Goal: Task Accomplishment & Management: Manage account settings

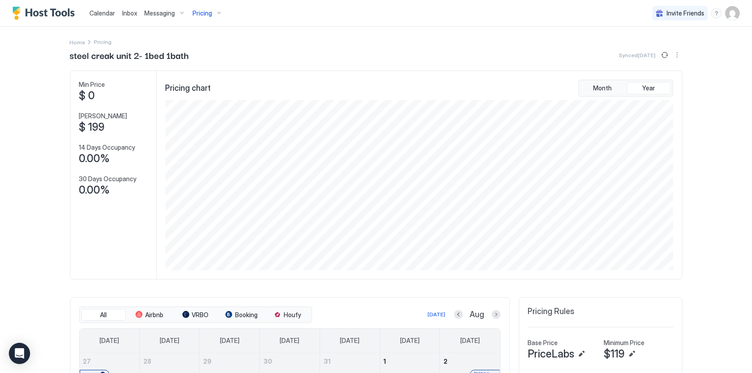
scroll to position [170, 510]
drag, startPoint x: 99, startPoint y: 12, endPoint x: 115, endPoint y: 21, distance: 18.6
click at [99, 12] on span "Calendar" at bounding box center [102, 13] width 26 height 8
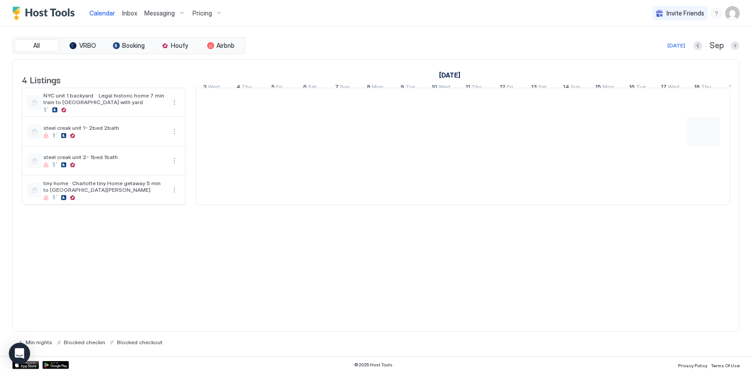
scroll to position [0, 492]
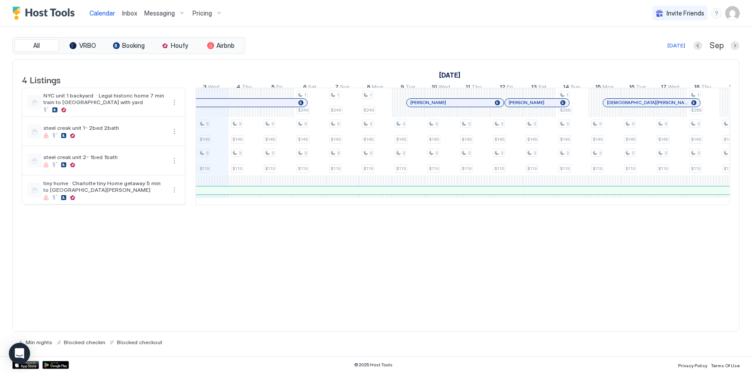
click at [728, 14] on img "User profile" at bounding box center [732, 13] width 14 height 14
click at [667, 50] on div "Settings" at bounding box center [682, 49] width 112 height 15
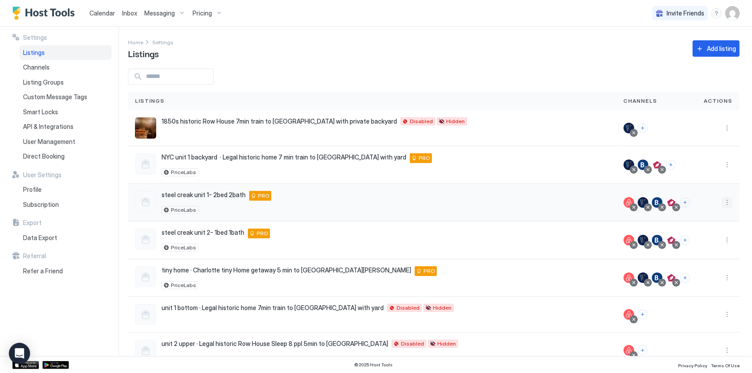
click at [722, 199] on button "More options" at bounding box center [727, 202] width 11 height 11
click at [690, 223] on div "Pricing" at bounding box center [698, 228] width 61 height 14
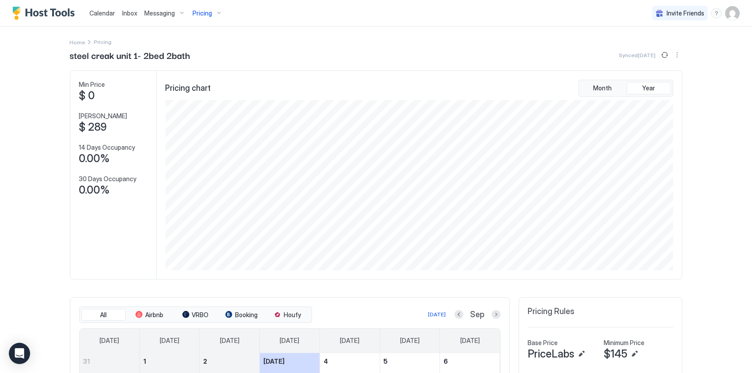
click at [726, 18] on img "User profile" at bounding box center [732, 13] width 14 height 14
click at [674, 53] on div "Settings" at bounding box center [676, 49] width 112 height 15
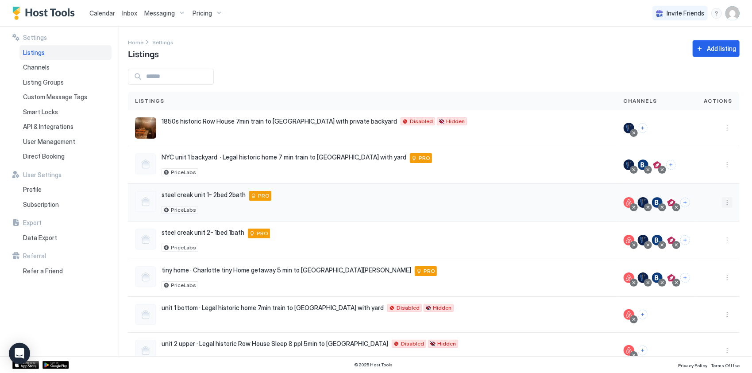
click at [722, 203] on button "More options" at bounding box center [727, 202] width 11 height 11
click at [694, 241] on span "Listing Settings" at bounding box center [700, 242] width 39 height 7
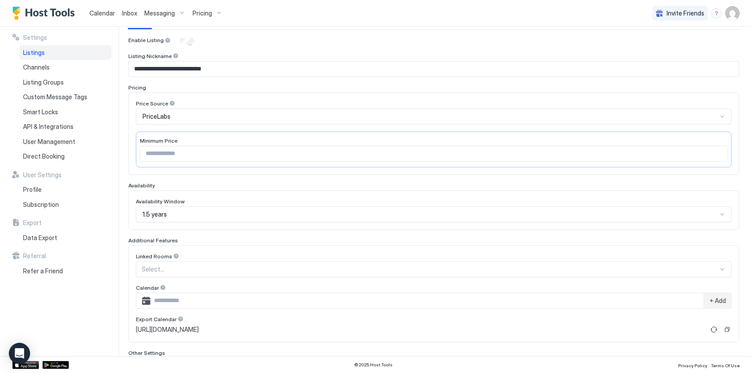
scroll to position [88, 0]
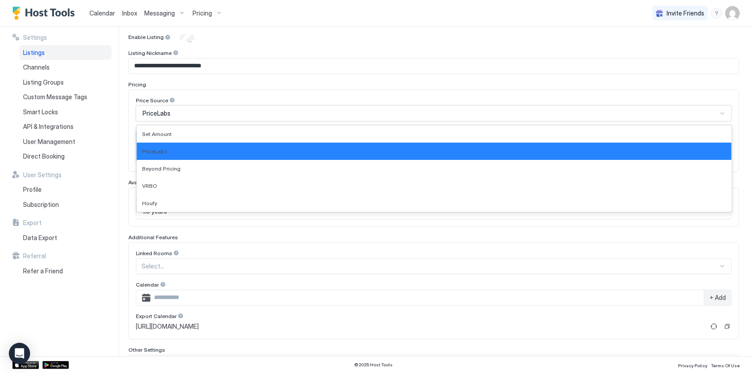
click at [195, 115] on div "PriceLabs" at bounding box center [429, 113] width 575 height 8
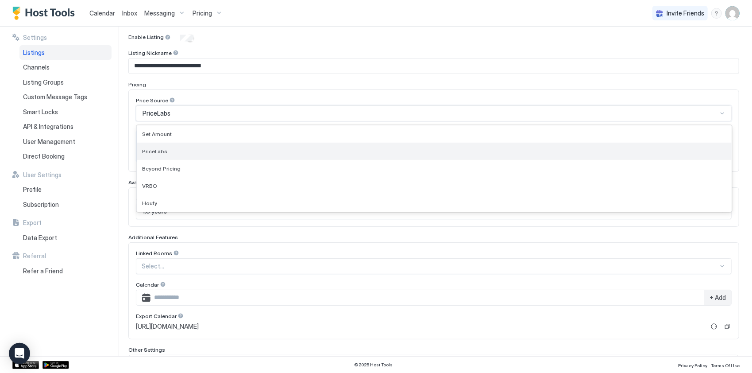
click at [162, 153] on div "PriceLabs" at bounding box center [434, 150] width 595 height 17
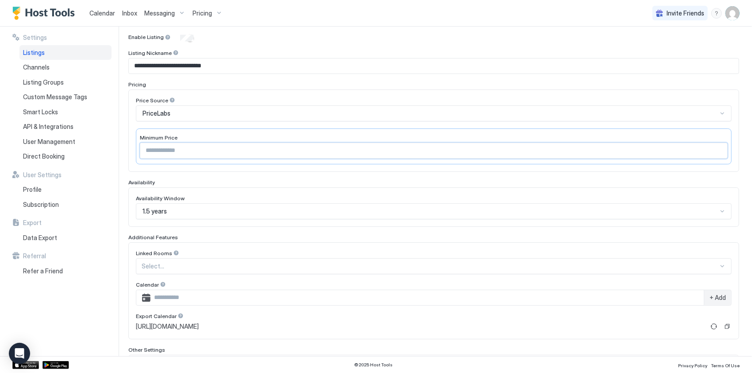
click at [169, 146] on input "***" at bounding box center [433, 150] width 587 height 15
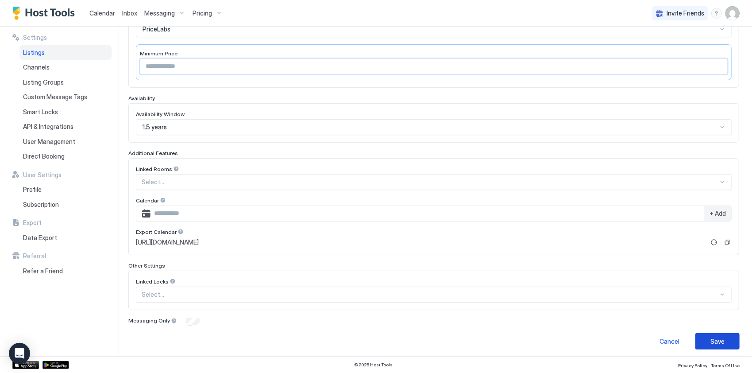
click at [713, 336] on div "Save" at bounding box center [717, 340] width 14 height 9
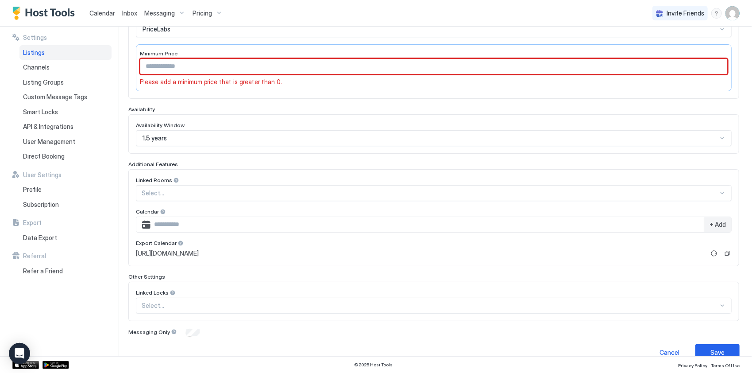
scroll to position [46, 0]
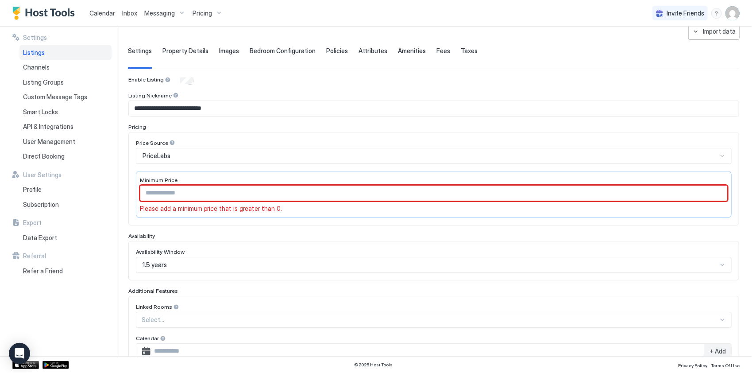
click at [169, 152] on span "PriceLabs" at bounding box center [156, 156] width 28 height 8
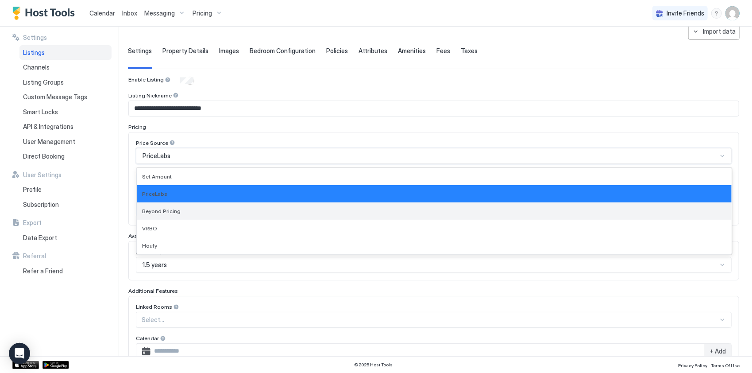
click at [167, 209] on span "Beyond Pricing" at bounding box center [161, 210] width 38 height 7
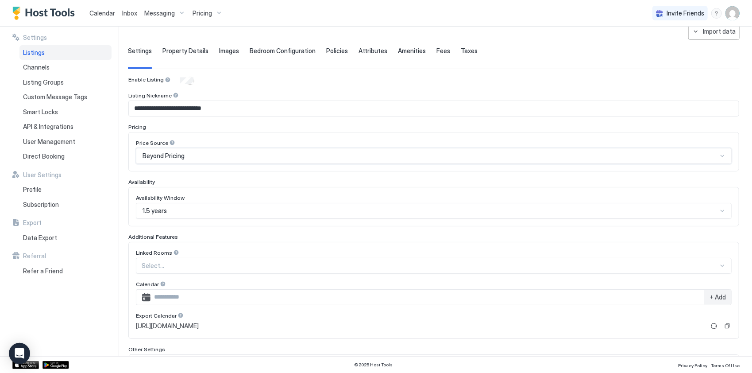
click at [188, 156] on div "Beyond Pricing" at bounding box center [429, 156] width 575 height 8
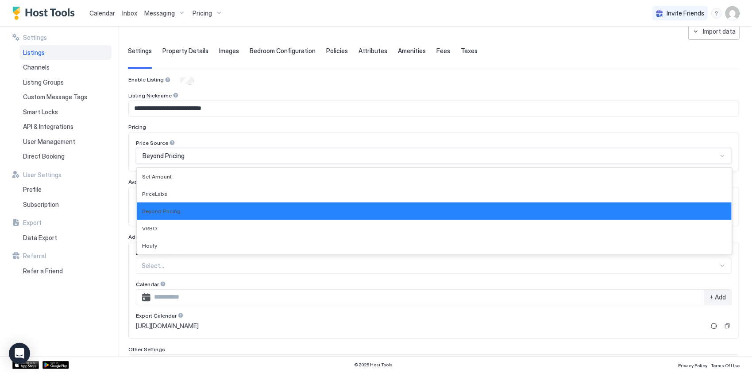
click at [188, 156] on div "Beyond Pricing" at bounding box center [429, 156] width 575 height 8
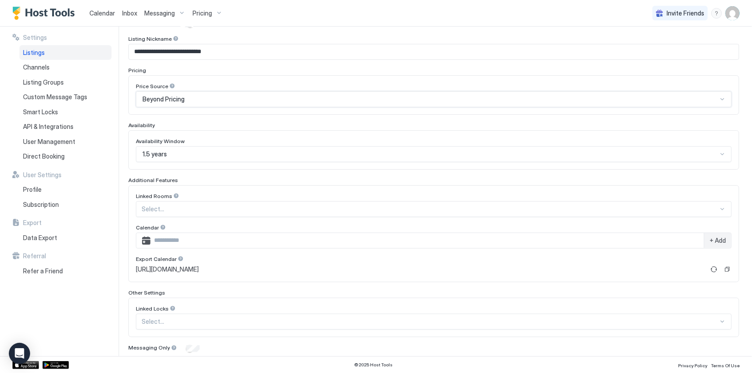
scroll to position [130, 0]
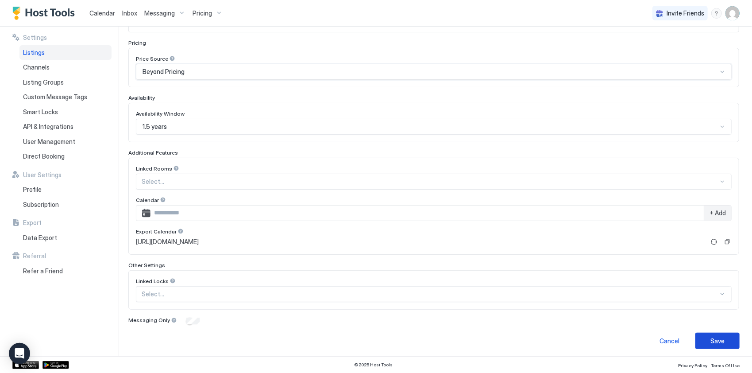
click at [712, 340] on div "Save" at bounding box center [717, 340] width 14 height 9
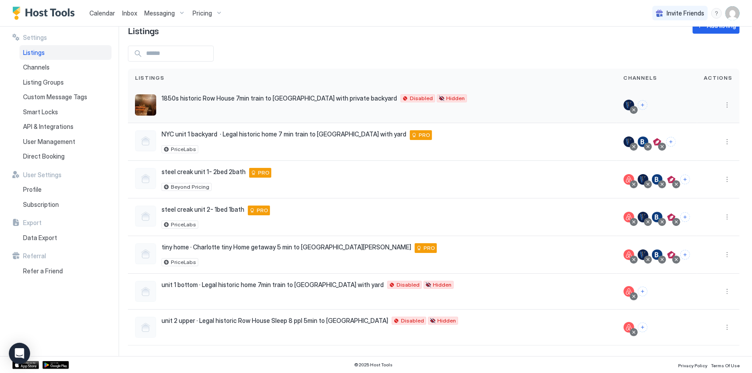
scroll to position [20, 0]
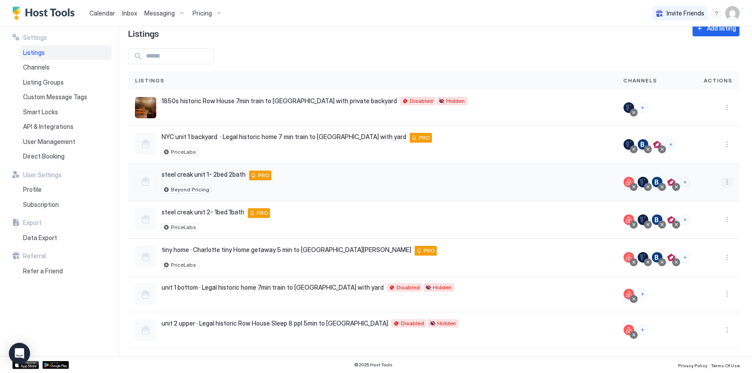
click at [722, 180] on button "More options" at bounding box center [727, 182] width 11 height 11
drag, startPoint x: 695, startPoint y: 217, endPoint x: 240, endPoint y: 210, distance: 455.3
click at [695, 217] on div "Listing Settings" at bounding box center [698, 222] width 61 height 14
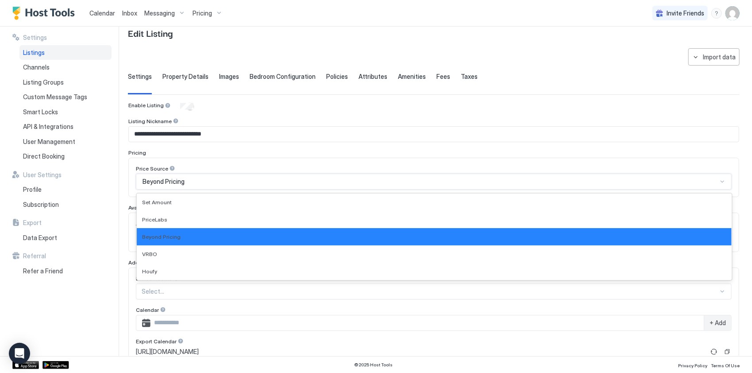
click at [201, 181] on div "Beyond Pricing" at bounding box center [429, 181] width 575 height 8
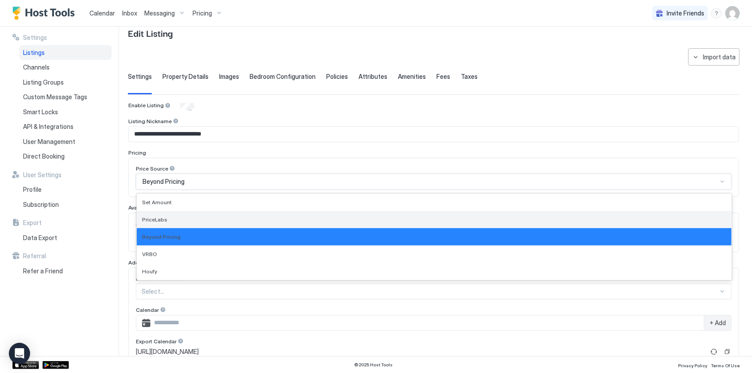
click at [169, 216] on div "PriceLabs" at bounding box center [434, 219] width 584 height 7
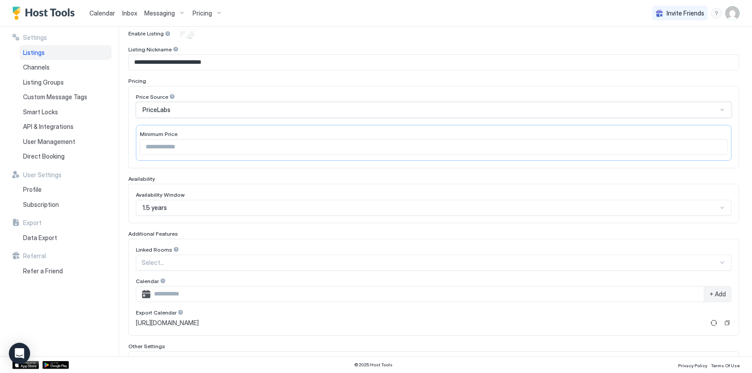
scroll to position [173, 0]
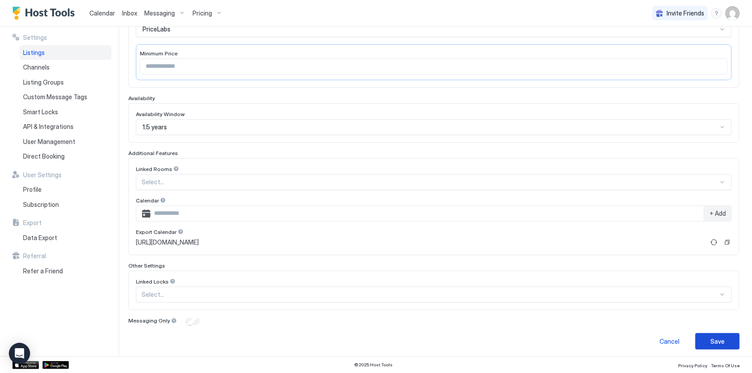
click at [719, 335] on button "Save" at bounding box center [717, 341] width 44 height 16
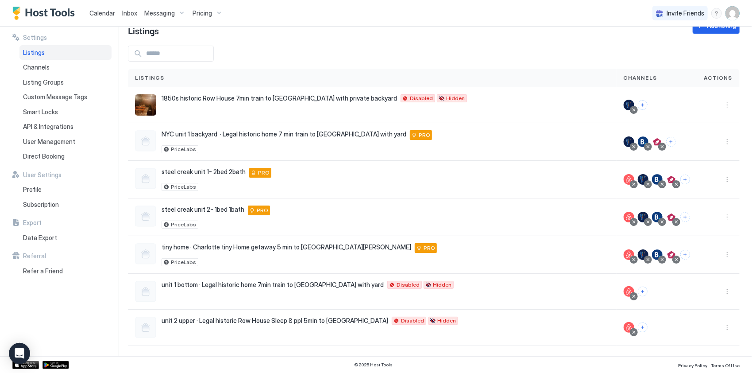
scroll to position [20, 0]
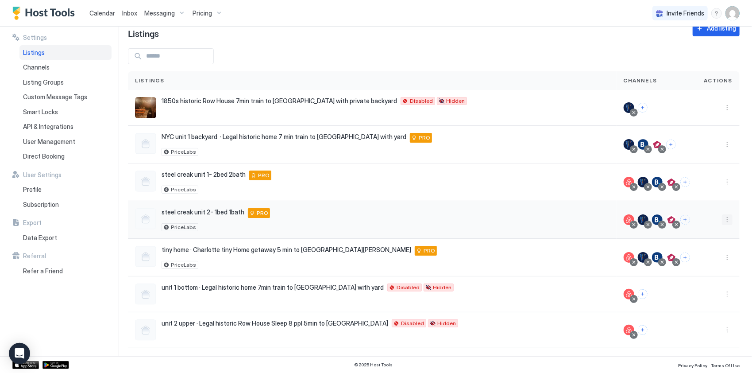
click at [723, 218] on button "More options" at bounding box center [727, 219] width 11 height 11
click at [693, 255] on span "Listing Settings" at bounding box center [700, 258] width 39 height 7
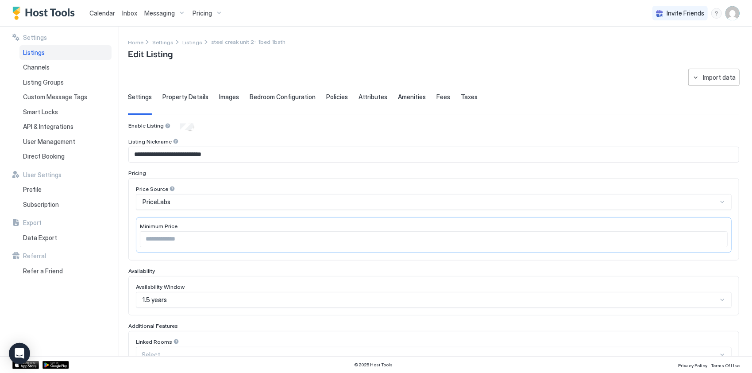
click at [181, 198] on div "PriceLabs" at bounding box center [429, 202] width 575 height 8
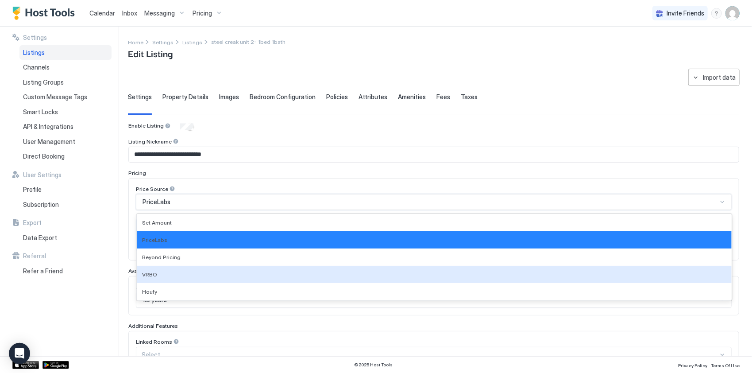
drag, startPoint x: 181, startPoint y: 268, endPoint x: 194, endPoint y: 268, distance: 13.3
click at [184, 268] on div "VRBO" at bounding box center [434, 273] width 595 height 17
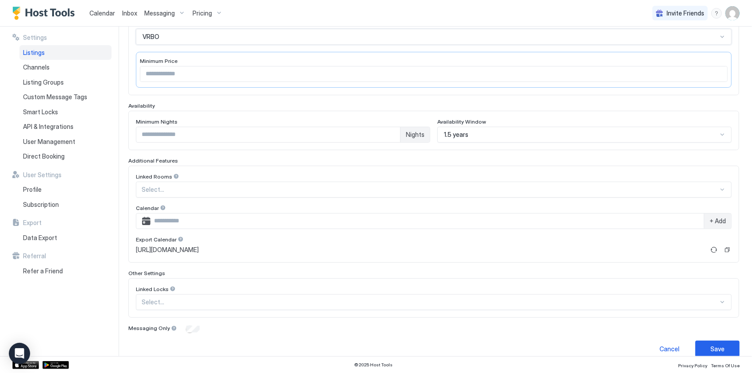
scroll to position [173, 0]
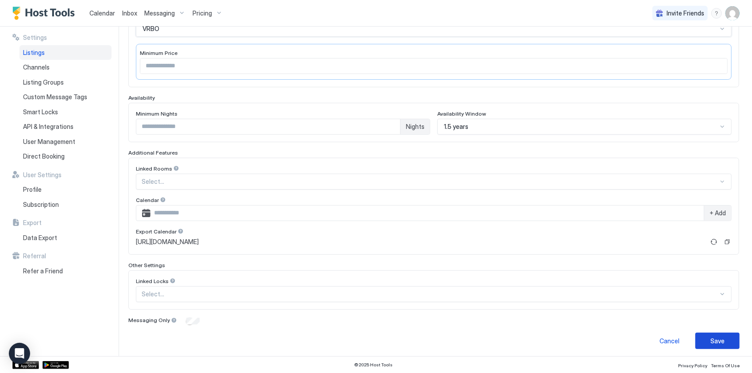
click at [712, 340] on div "Save" at bounding box center [717, 340] width 14 height 9
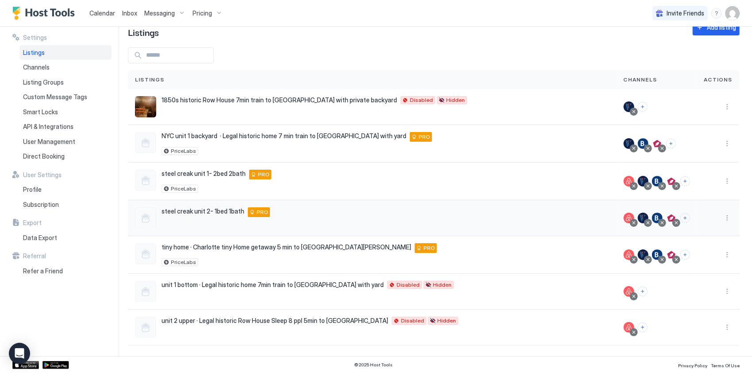
scroll to position [19, 0]
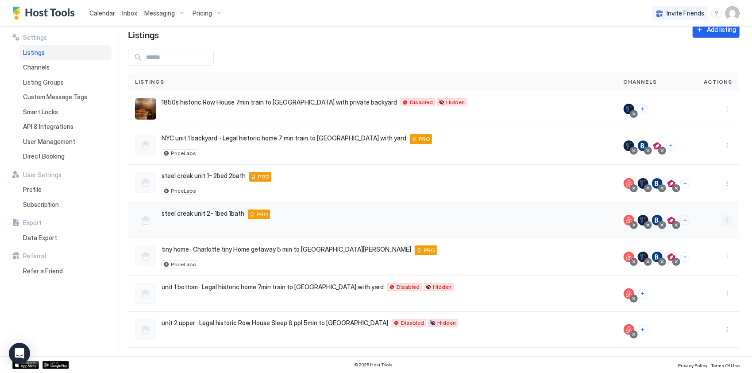
click at [723, 219] on button "More options" at bounding box center [727, 220] width 11 height 11
drag, startPoint x: 690, startPoint y: 254, endPoint x: 687, endPoint y: 246, distance: 8.7
click at [690, 254] on div "Listing Settings" at bounding box center [698, 260] width 61 height 14
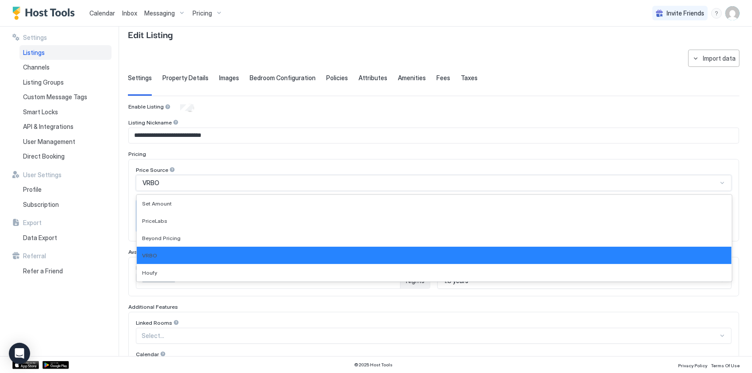
click at [718, 181] on div at bounding box center [721, 182] width 7 height 7
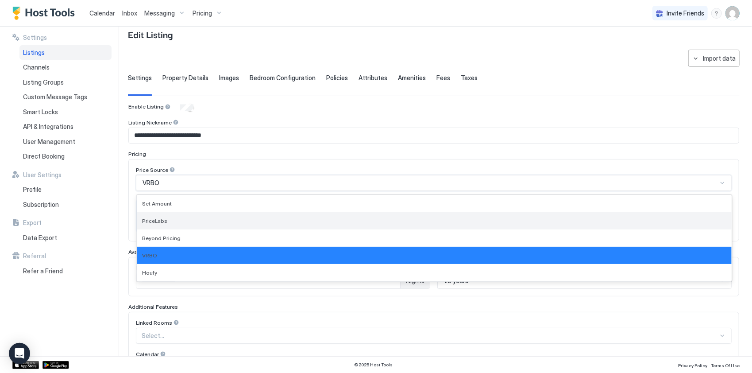
click at [447, 220] on div "PriceLabs" at bounding box center [434, 220] width 584 height 7
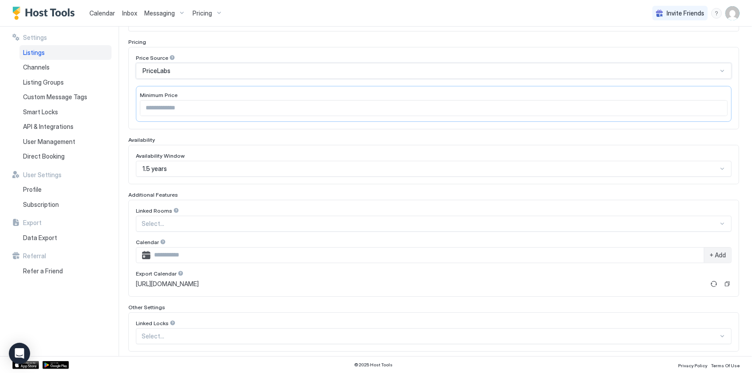
scroll to position [173, 0]
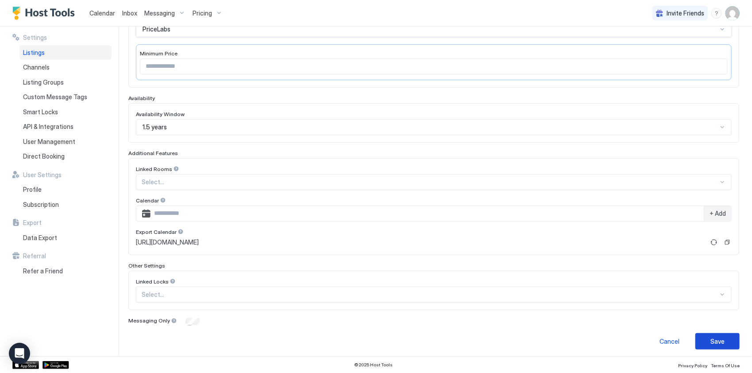
click at [703, 335] on button "Save" at bounding box center [717, 341] width 44 height 16
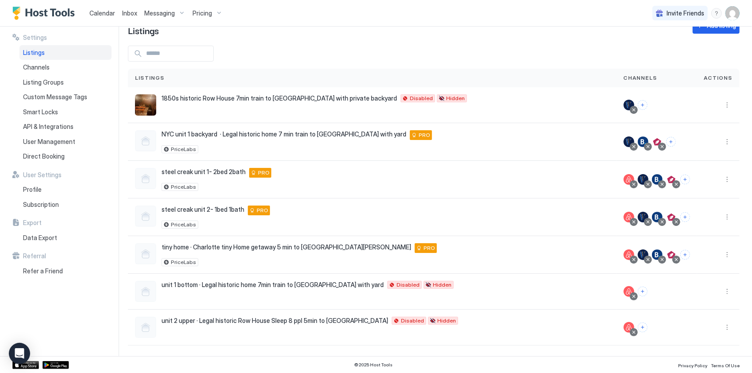
scroll to position [20, 0]
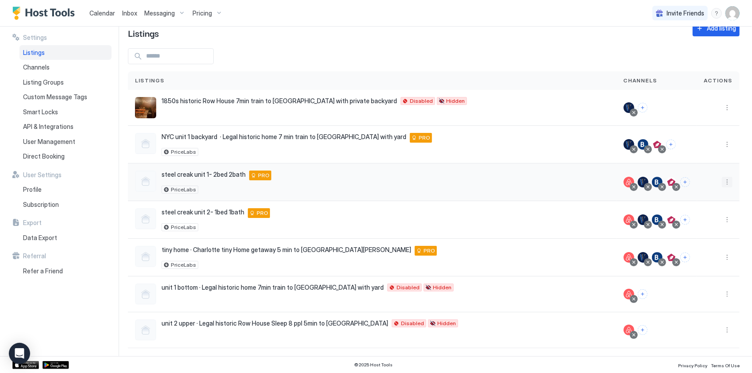
click at [722, 179] on button "More options" at bounding box center [727, 182] width 11 height 11
click at [696, 220] on span "Listing Settings" at bounding box center [700, 221] width 39 height 7
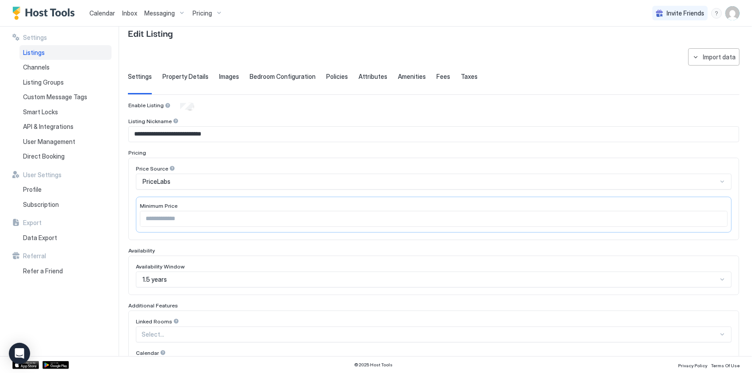
click at [210, 184] on div "PriceLabs" at bounding box center [433, 181] width 595 height 16
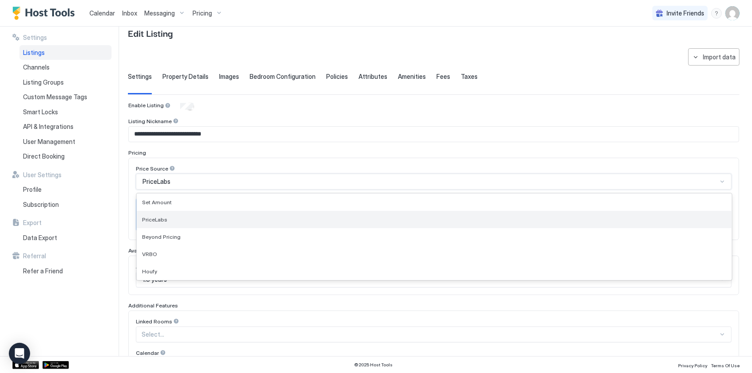
click at [183, 216] on div "PriceLabs" at bounding box center [434, 219] width 584 height 7
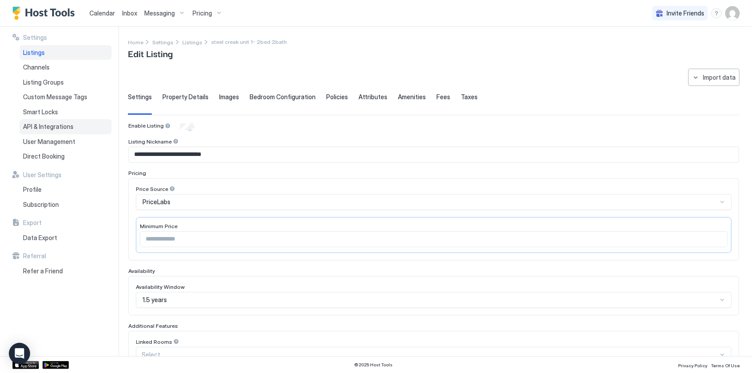
click at [69, 127] on span "API & Integrations" at bounding box center [48, 127] width 50 height 8
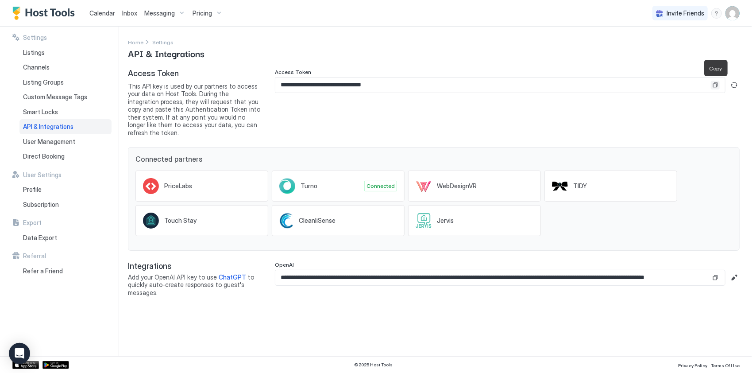
click at [716, 85] on button "Copy" at bounding box center [715, 85] width 9 height 9
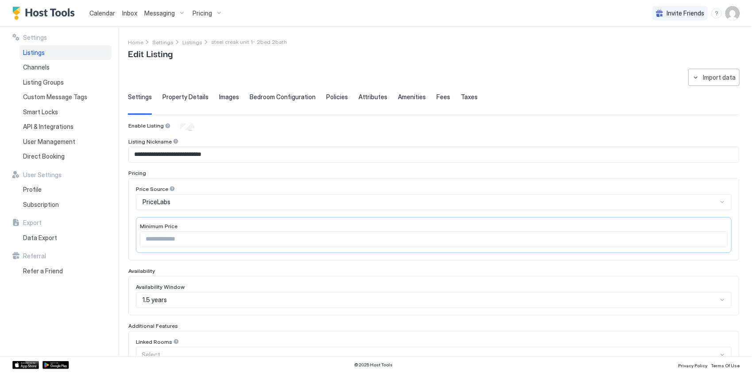
click at [102, 15] on span "Calendar" at bounding box center [102, 13] width 26 height 8
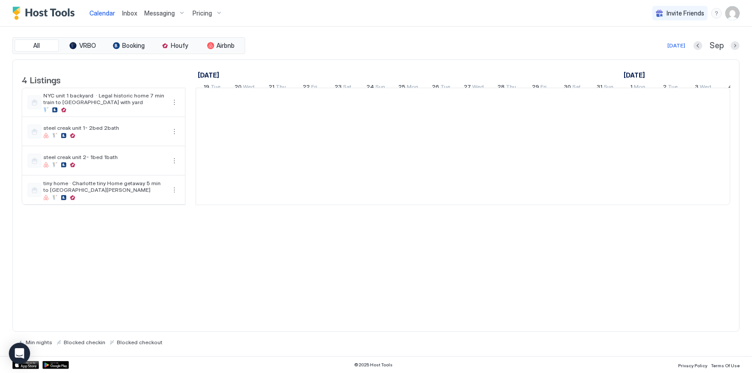
scroll to position [0, 492]
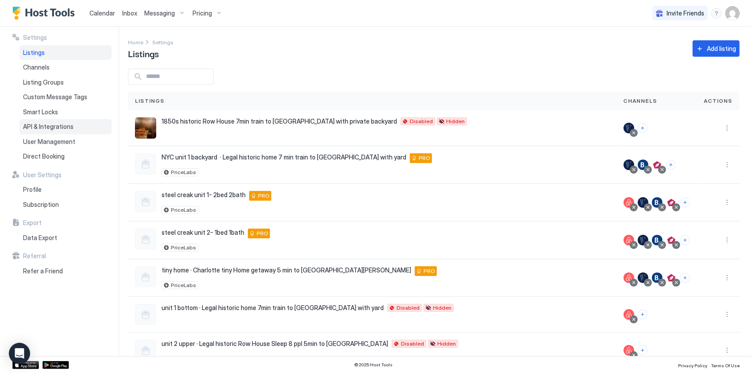
drag, startPoint x: 58, startPoint y: 126, endPoint x: 86, endPoint y: 129, distance: 28.0
click at [58, 126] on span "API & Integrations" at bounding box center [48, 127] width 50 height 8
click at [99, 15] on span "Calendar" at bounding box center [102, 13] width 26 height 8
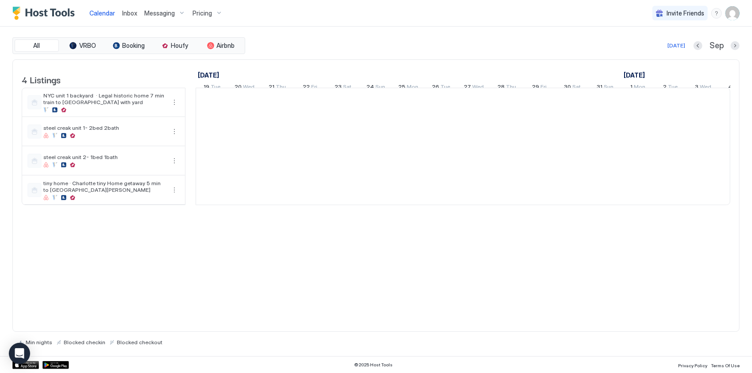
scroll to position [0, 492]
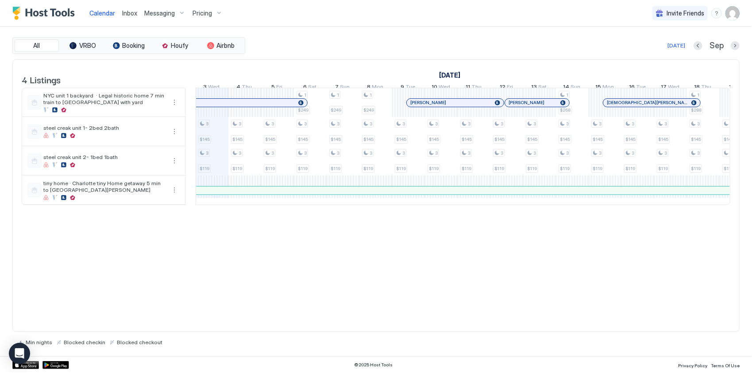
click at [730, 16] on img "User profile" at bounding box center [732, 13] width 14 height 14
click at [649, 51] on span "Settings" at bounding box center [653, 50] width 24 height 8
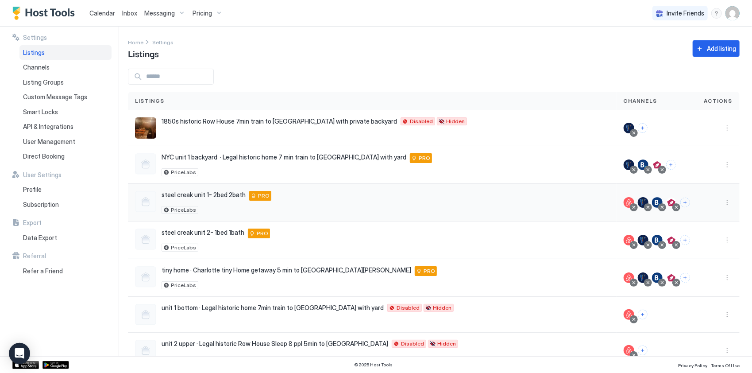
click at [726, 200] on div at bounding box center [718, 203] width 42 height 38
click at [723, 200] on button "More options" at bounding box center [727, 202] width 11 height 11
click at [700, 272] on span "Airbnb Settings" at bounding box center [699, 270] width 39 height 7
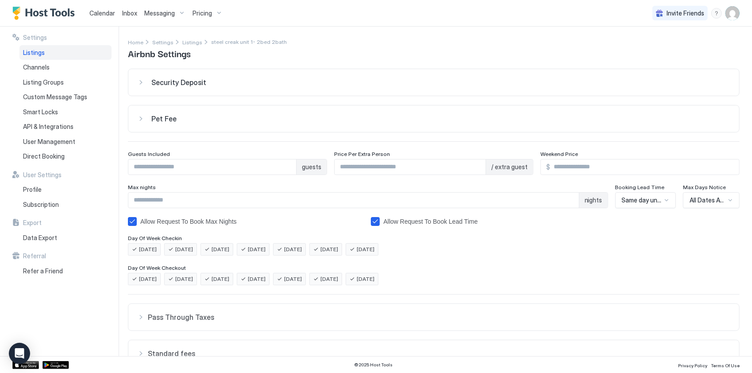
drag, startPoint x: 227, startPoint y: 81, endPoint x: 206, endPoint y: 81, distance: 21.2
click at [227, 81] on div "Security Deposit" at bounding box center [440, 82] width 579 height 9
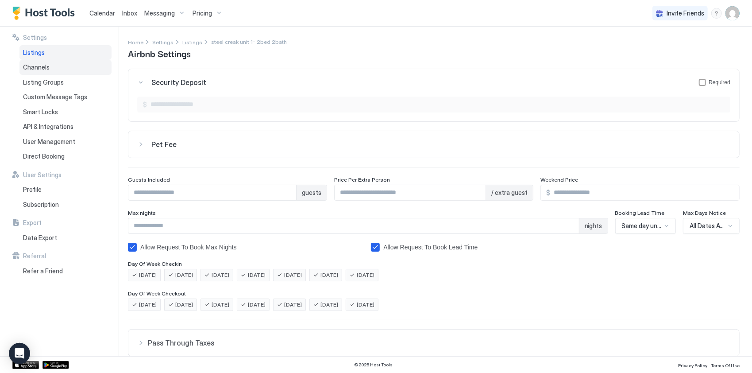
click at [48, 69] on span "Channels" at bounding box center [36, 67] width 27 height 8
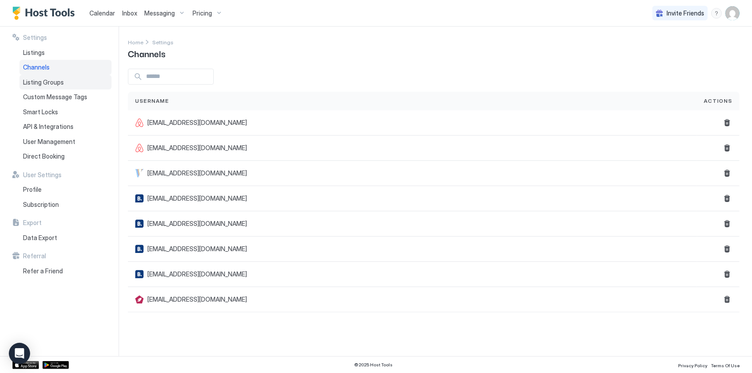
click at [55, 81] on span "Listing Groups" at bounding box center [43, 82] width 41 height 8
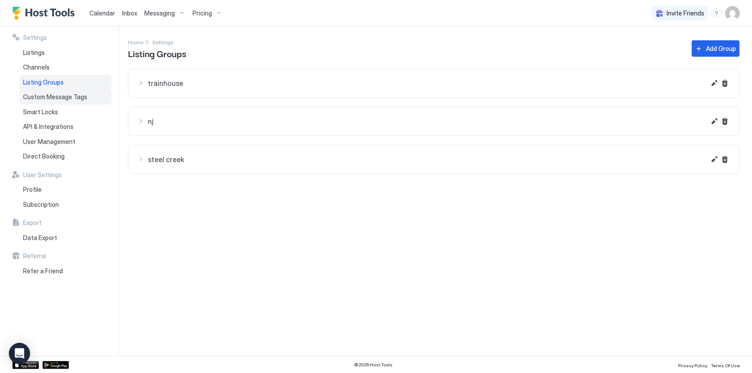
click at [67, 95] on span "Custom Message Tags" at bounding box center [55, 97] width 64 height 8
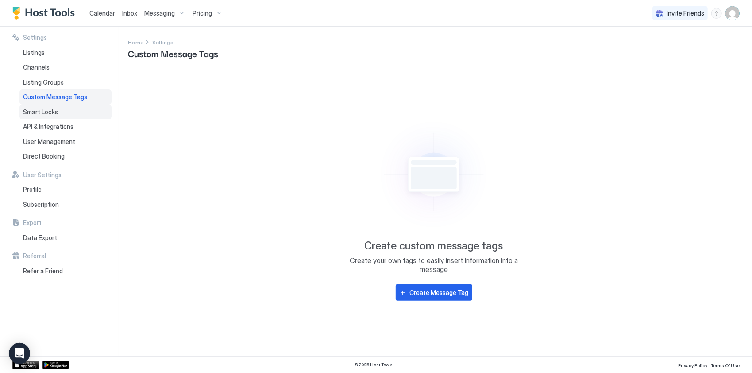
click at [57, 108] on span "Smart Locks" at bounding box center [40, 112] width 35 height 8
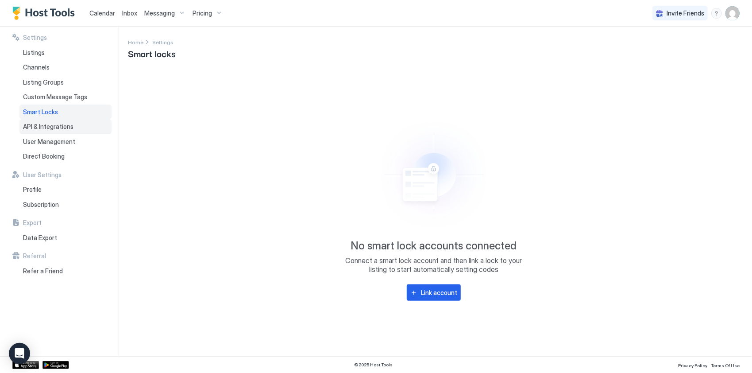
click at [61, 124] on span "API & Integrations" at bounding box center [48, 127] width 50 height 8
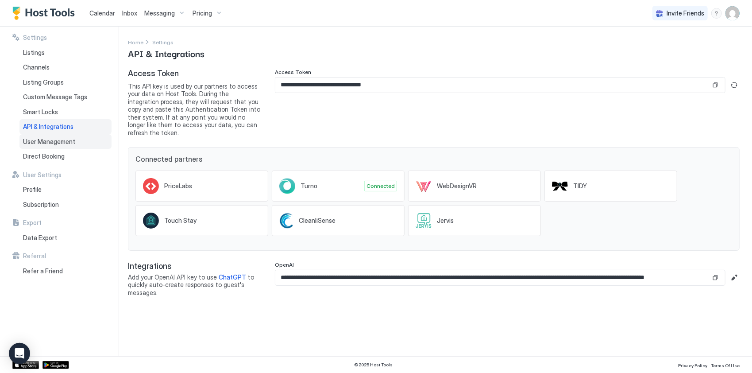
click at [65, 144] on span "User Management" at bounding box center [49, 142] width 52 height 8
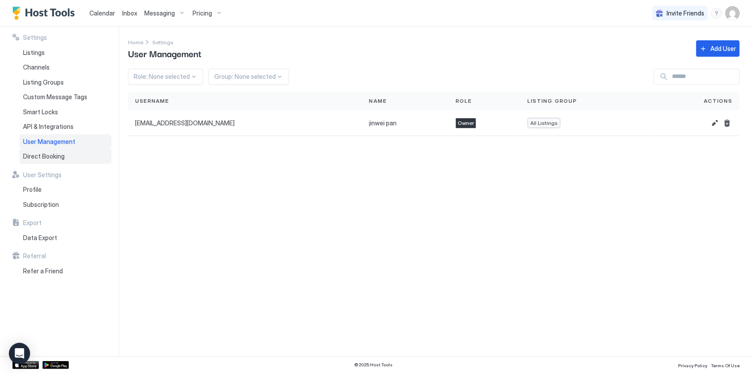
click at [59, 151] on div "Direct Booking" at bounding box center [65, 156] width 92 height 15
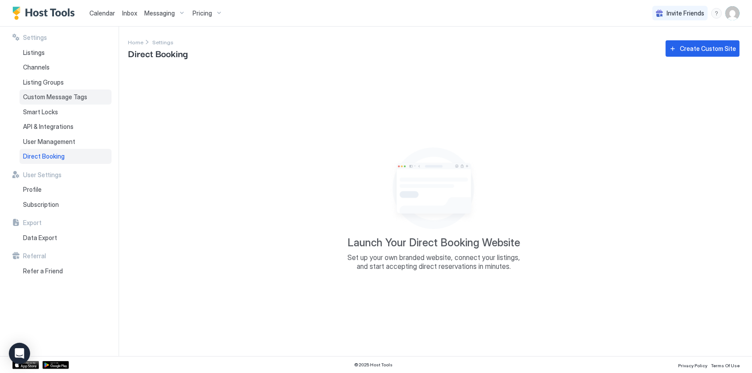
click at [46, 97] on span "Custom Message Tags" at bounding box center [55, 97] width 64 height 8
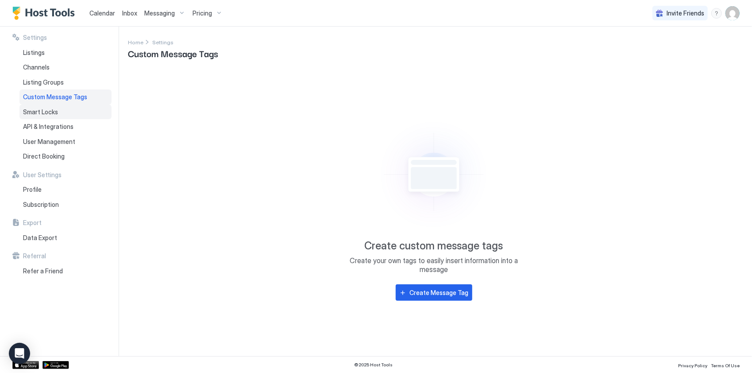
click at [47, 116] on div "Smart Locks" at bounding box center [65, 111] width 92 height 15
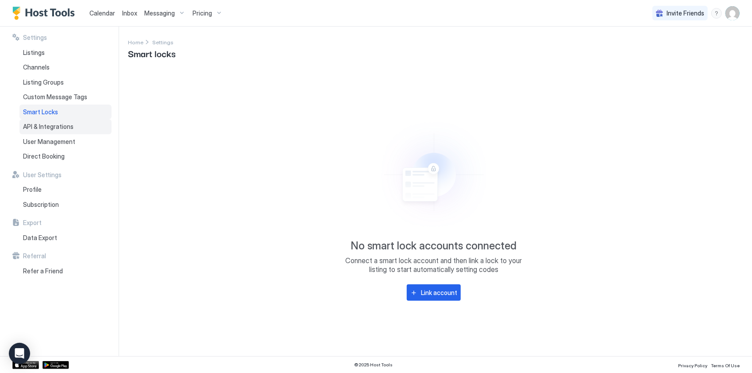
click at [47, 123] on span "API & Integrations" at bounding box center [48, 127] width 50 height 8
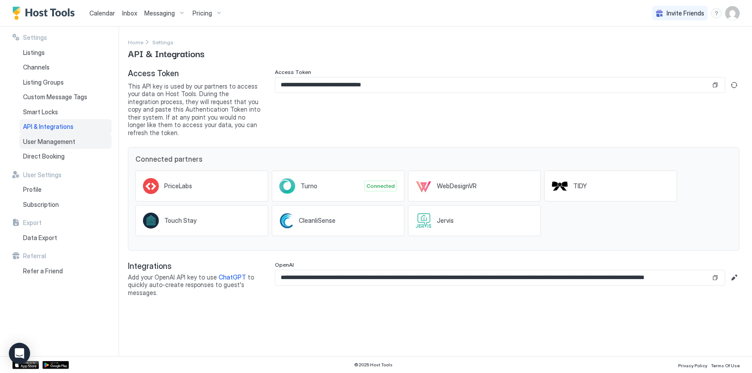
click at [46, 136] on div "User Management" at bounding box center [65, 141] width 92 height 15
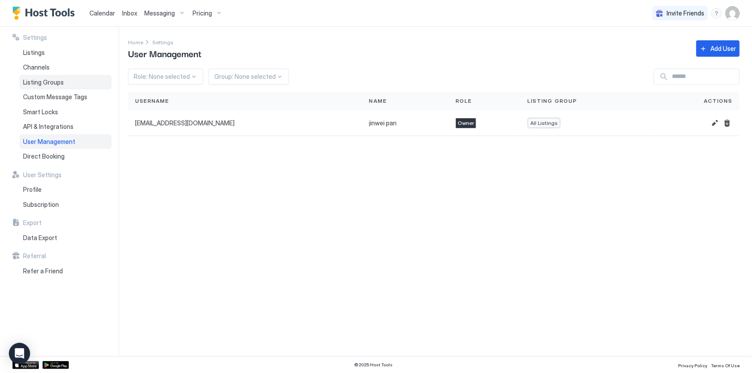
click at [42, 78] on span "Listing Groups" at bounding box center [43, 82] width 41 height 8
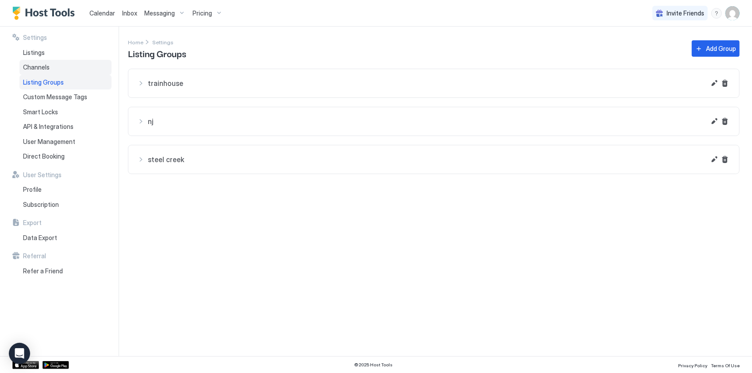
click at [38, 61] on div "Channels" at bounding box center [65, 67] width 92 height 15
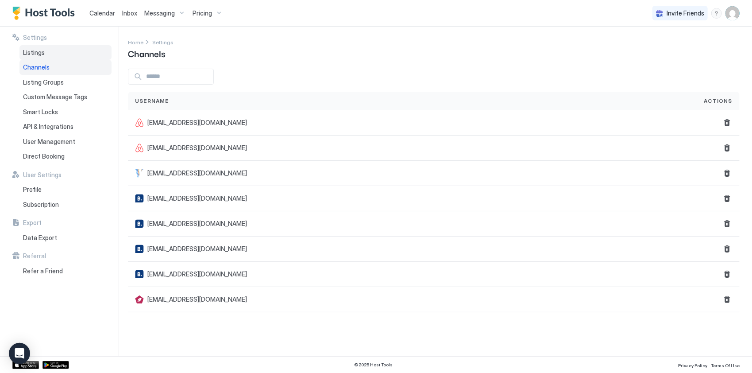
click at [39, 53] on span "Listings" at bounding box center [34, 53] width 22 height 8
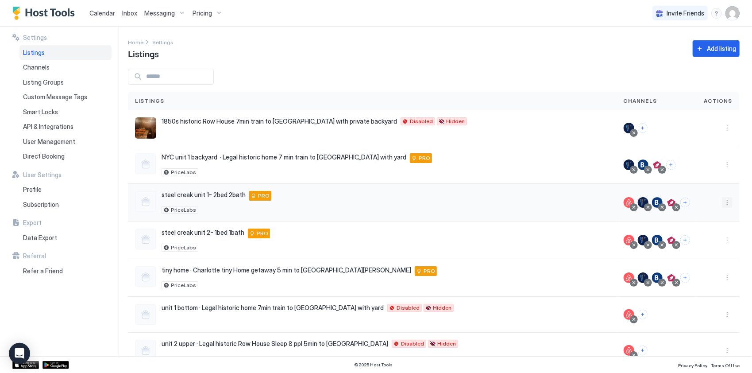
click at [722, 201] on button "More options" at bounding box center [727, 202] width 11 height 11
click at [689, 229] on span "Pricing" at bounding box center [690, 228] width 18 height 7
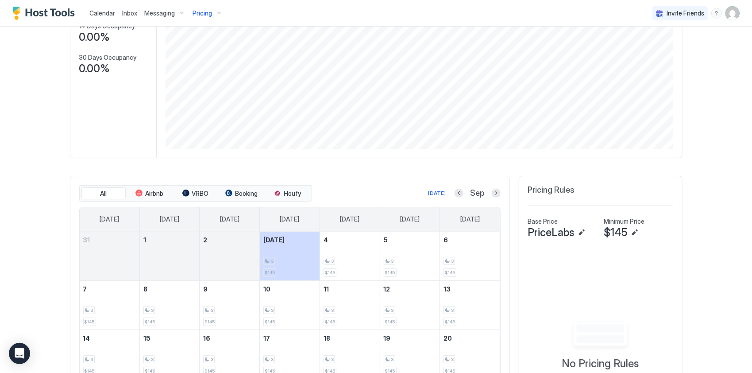
scroll to position [221, 0]
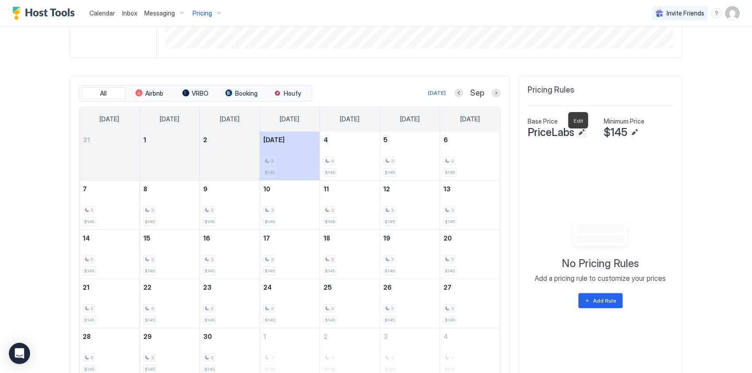
click at [578, 138] on button "Edit" at bounding box center [581, 132] width 11 height 11
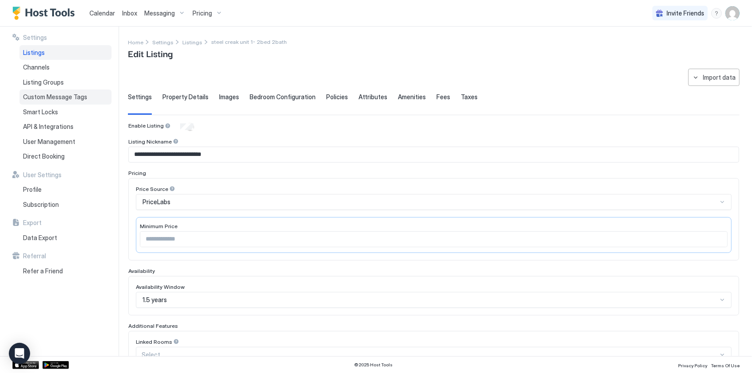
click at [43, 101] on div "Custom Message Tags" at bounding box center [65, 96] width 92 height 15
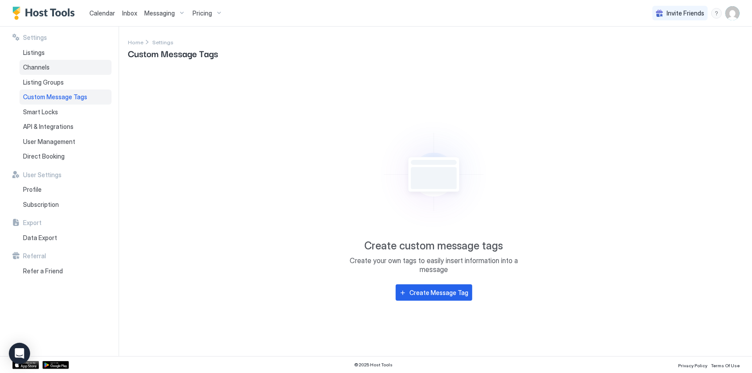
click at [38, 68] on span "Channels" at bounding box center [36, 67] width 27 height 8
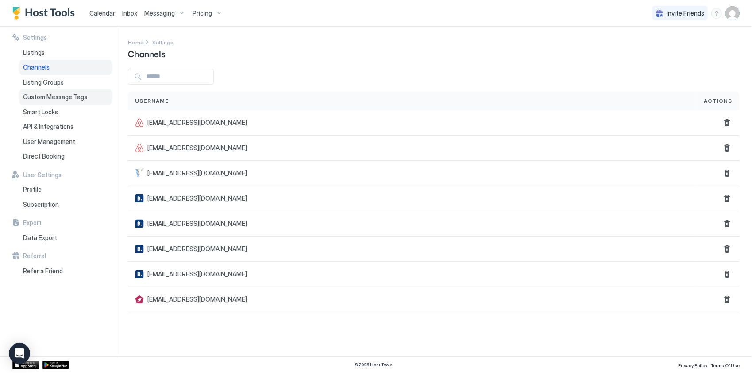
click at [71, 97] on span "Custom Message Tags" at bounding box center [55, 97] width 64 height 8
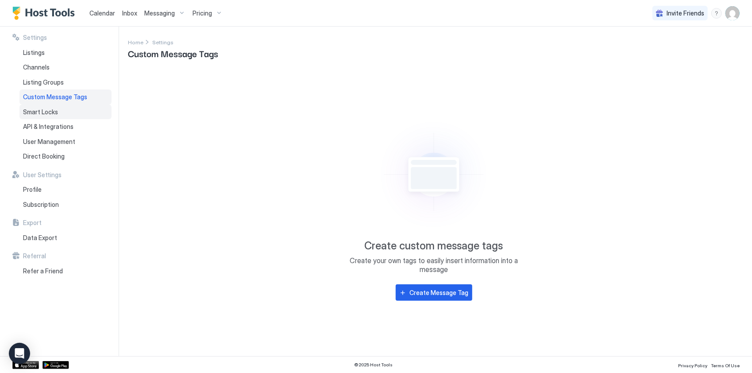
click at [45, 108] on span "Smart Locks" at bounding box center [40, 112] width 35 height 8
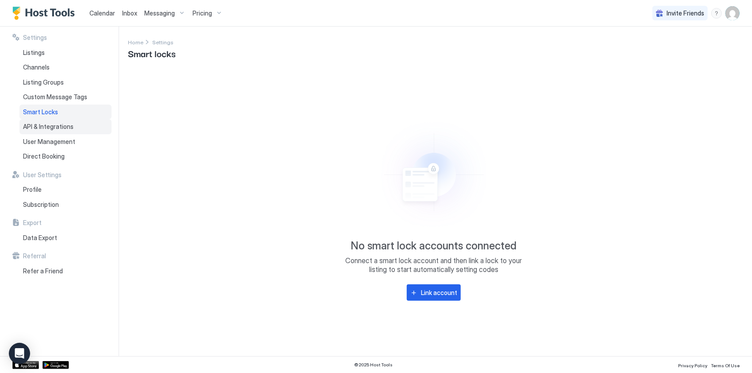
click at [42, 130] on span "API & Integrations" at bounding box center [48, 127] width 50 height 8
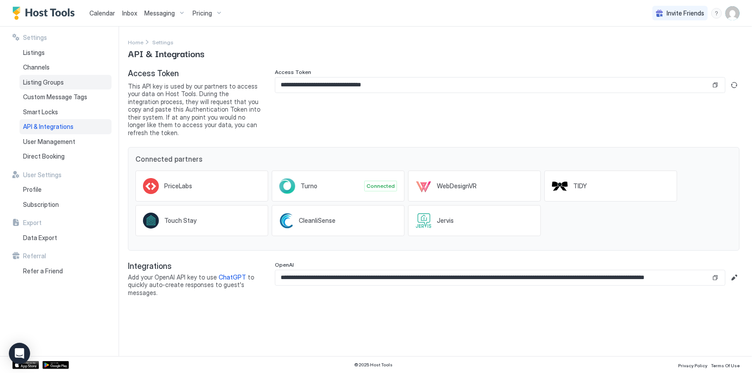
click at [31, 87] on div "Listing Groups" at bounding box center [65, 82] width 92 height 15
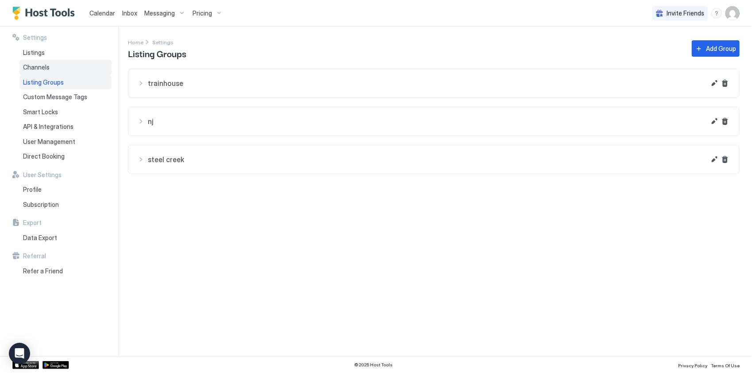
click at [37, 65] on span "Channels" at bounding box center [36, 67] width 27 height 8
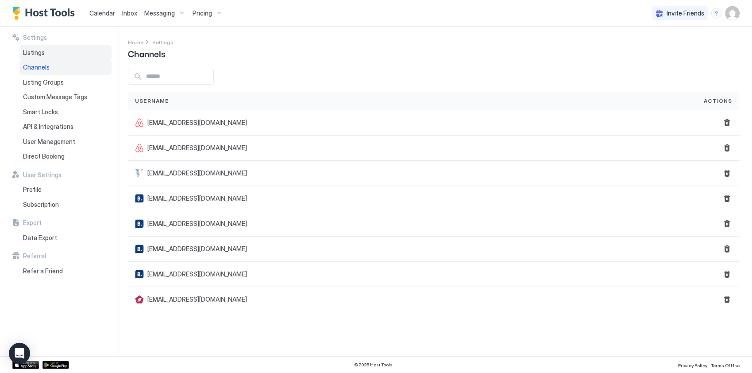
click at [37, 51] on span "Listings" at bounding box center [34, 53] width 22 height 8
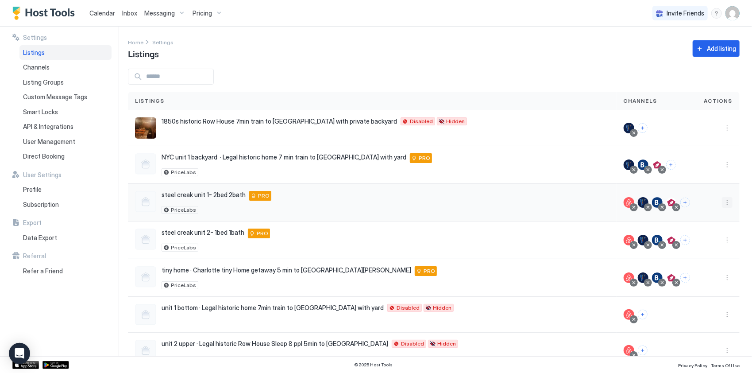
click at [723, 204] on button "More options" at bounding box center [727, 202] width 11 height 11
click at [693, 267] on span "Airbnb Settings" at bounding box center [699, 270] width 39 height 7
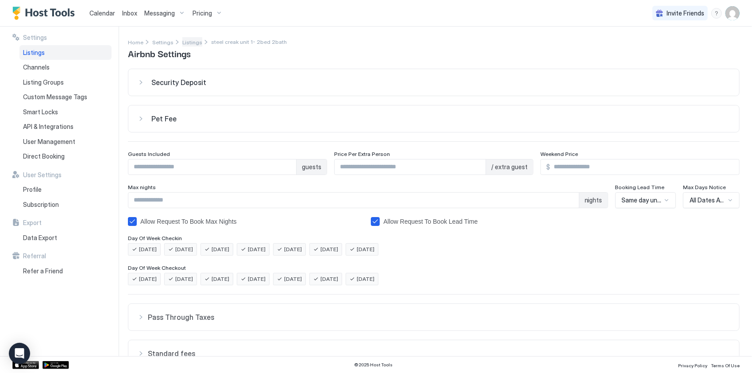
click at [184, 44] on span "Listings" at bounding box center [192, 42] width 20 height 7
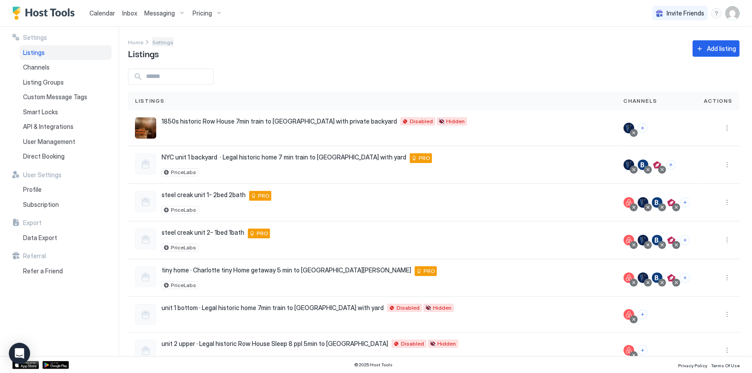
click at [164, 44] on span "Settings" at bounding box center [162, 42] width 21 height 7
click at [723, 200] on button "More options" at bounding box center [727, 202] width 11 height 11
click at [695, 242] on span "Listing Settings" at bounding box center [700, 242] width 39 height 7
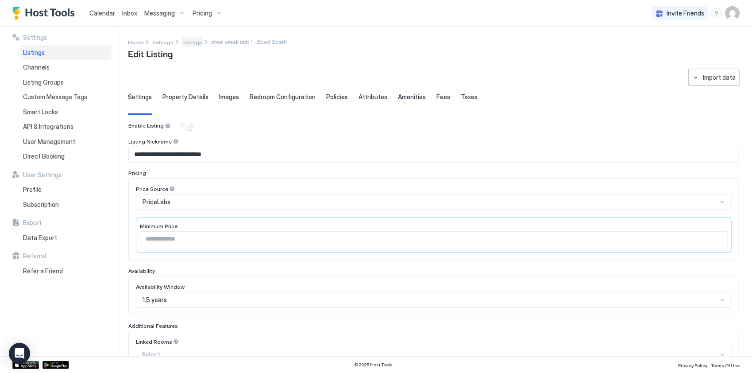
click at [194, 42] on span "Listings" at bounding box center [192, 42] width 20 height 7
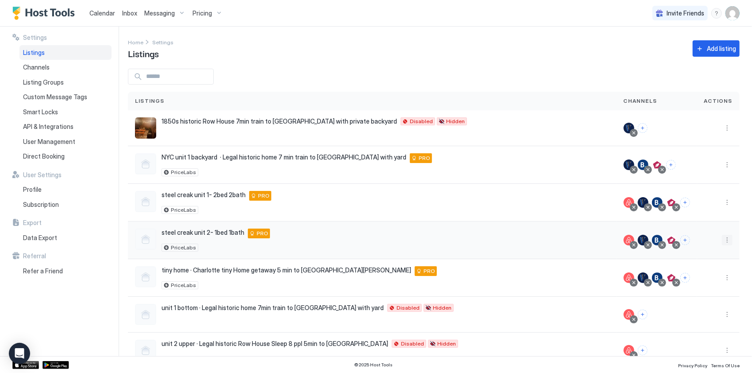
click at [723, 235] on button "More options" at bounding box center [727, 239] width 11 height 11
click at [689, 305] on span "Airbnb Settings" at bounding box center [699, 307] width 39 height 7
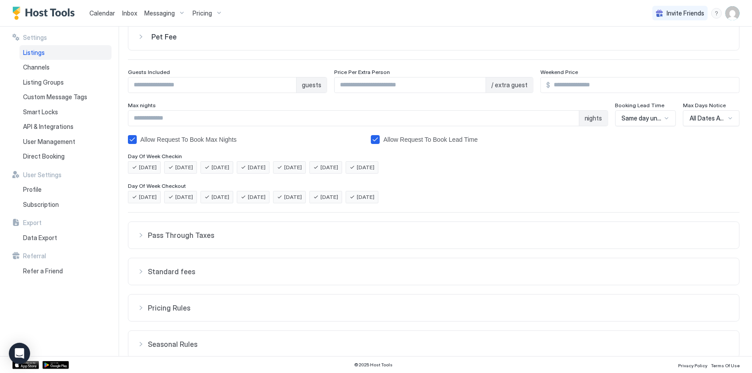
scroll to position [117, 0]
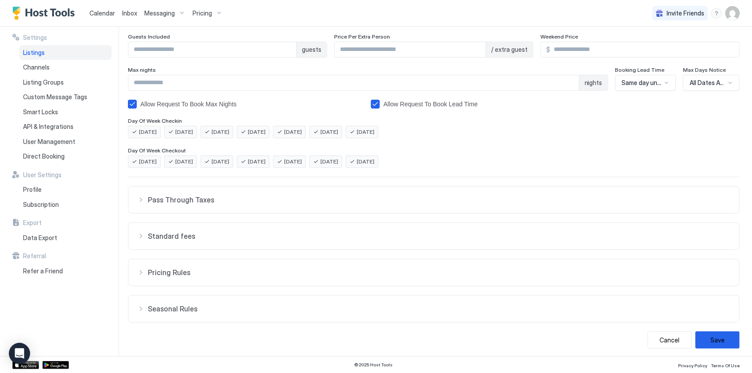
click at [205, 196] on span "Pass Through Taxes" at bounding box center [439, 199] width 582 height 9
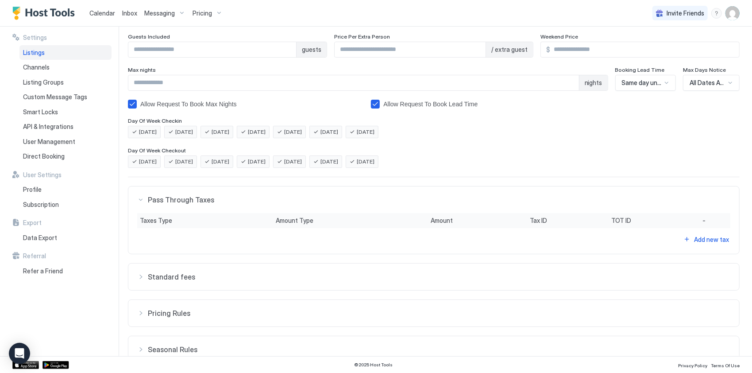
click at [186, 213] on button "Standard fees" at bounding box center [433, 199] width 611 height 27
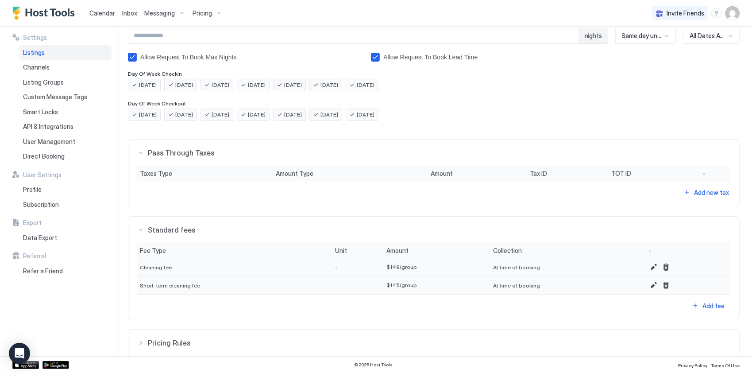
scroll to position [234, 0]
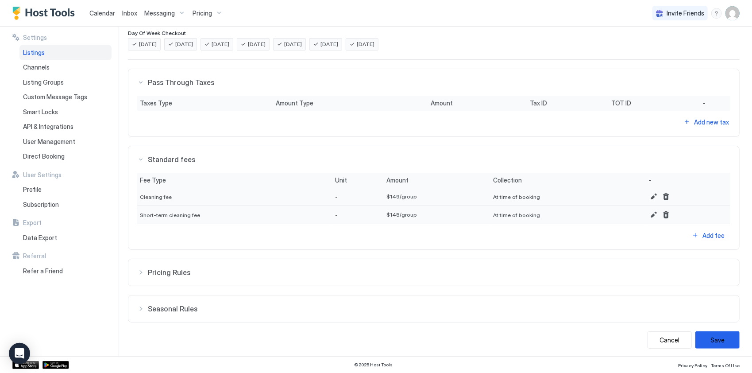
click at [172, 87] on span "Pricing Rules" at bounding box center [439, 82] width 582 height 9
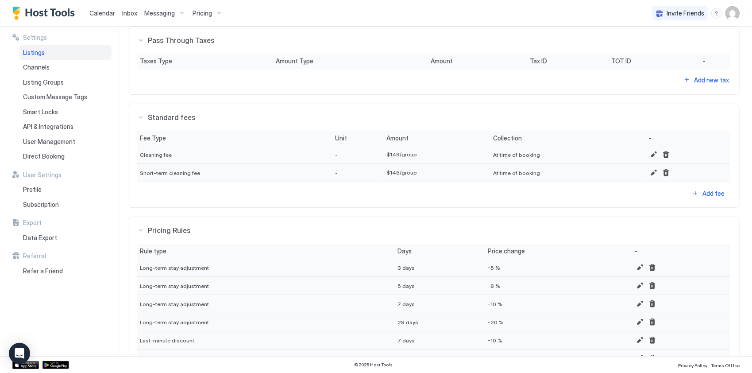
scroll to position [383, 0]
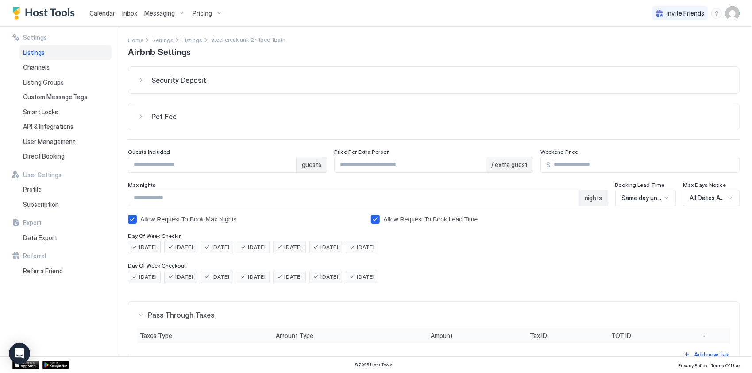
scroll to position [0, 0]
click at [171, 96] on button "Pet Fee" at bounding box center [433, 82] width 611 height 27
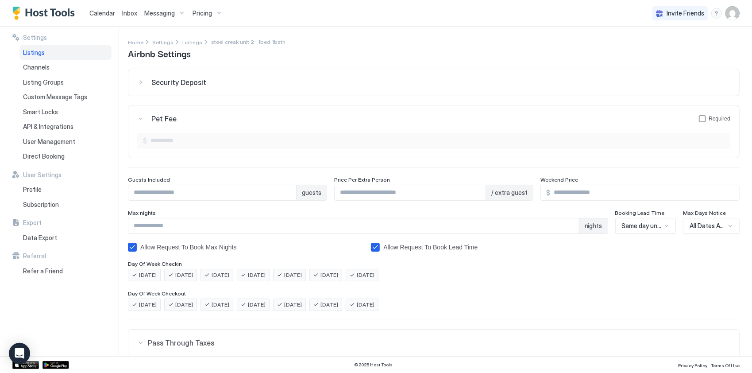
click at [183, 88] on button "Security Deposit" at bounding box center [433, 82] width 611 height 27
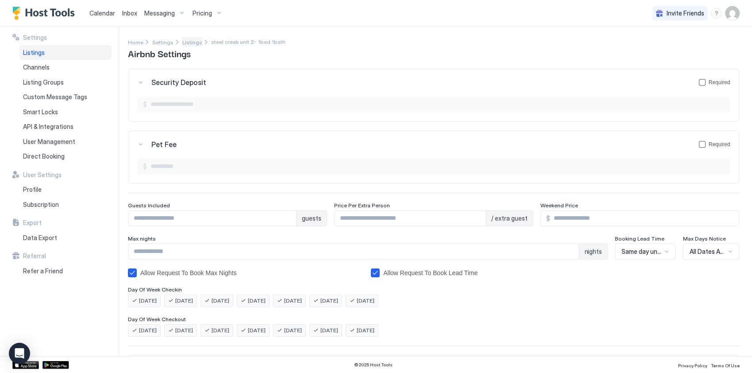
click at [191, 40] on span "Listings" at bounding box center [192, 42] width 20 height 7
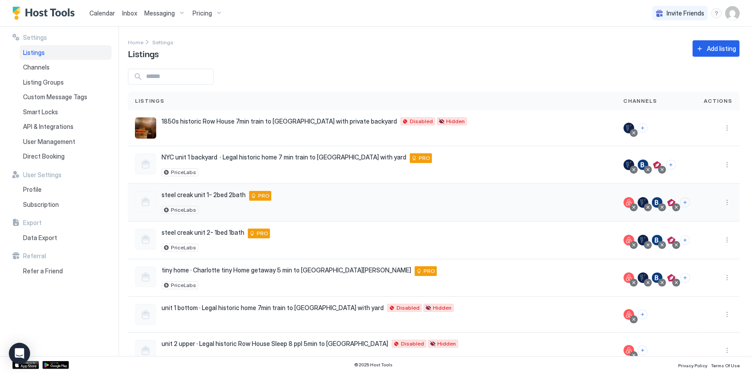
click at [726, 207] on div at bounding box center [718, 203] width 42 height 38
click at [722, 203] on button "More options" at bounding box center [727, 202] width 11 height 11
click at [704, 239] on span "Listing Settings" at bounding box center [700, 242] width 39 height 7
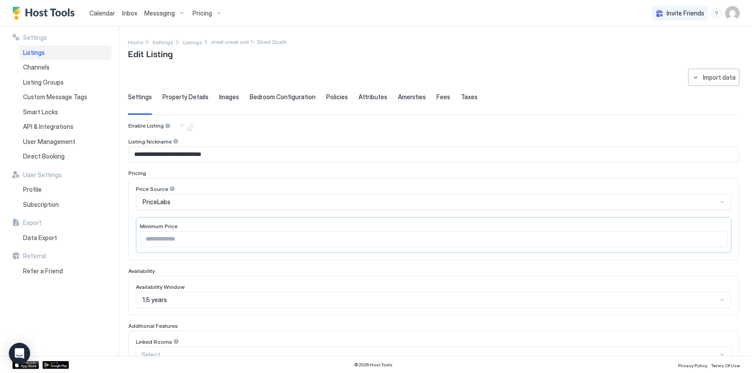
click at [185, 96] on span "Property Details" at bounding box center [185, 97] width 46 height 8
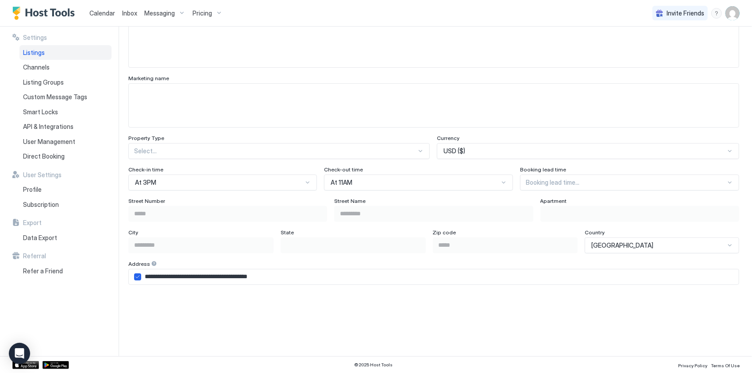
scroll to position [487, 0]
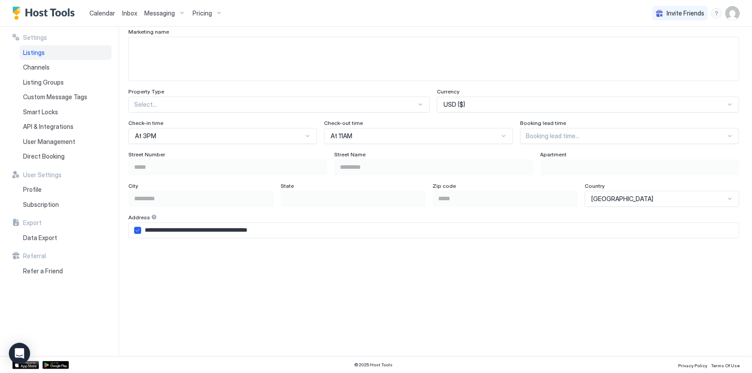
click at [657, 101] on div "USD ($)" at bounding box center [583, 104] width 281 height 8
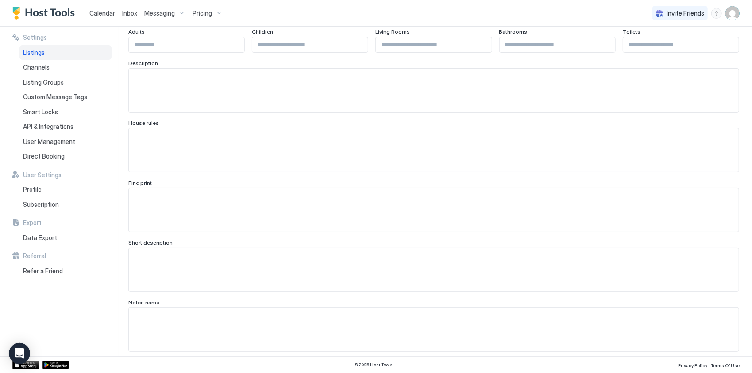
scroll to position [0, 0]
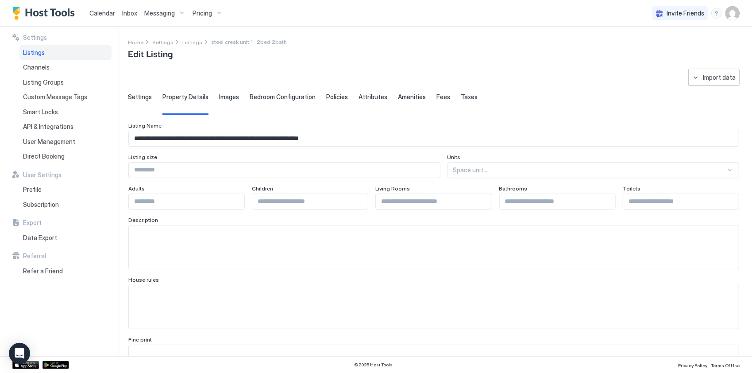
click at [238, 94] on div "Settings Property Details Images Bedroom Configuration Policies Attributes Amen…" at bounding box center [433, 104] width 611 height 22
drag, startPoint x: 229, startPoint y: 96, endPoint x: 237, endPoint y: 97, distance: 7.6
click at [229, 97] on span "Images" at bounding box center [229, 97] width 20 height 8
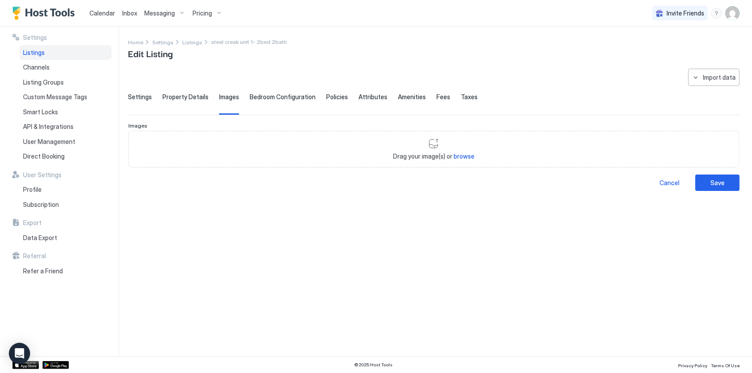
click at [293, 97] on span "Bedroom Configuration" at bounding box center [283, 97] width 66 height 8
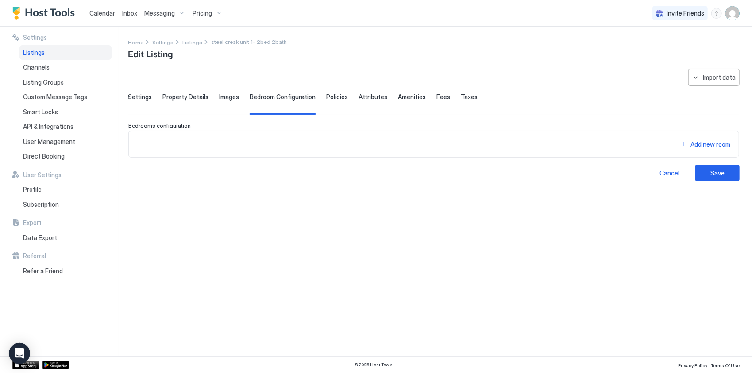
click at [227, 96] on span "Images" at bounding box center [229, 97] width 20 height 8
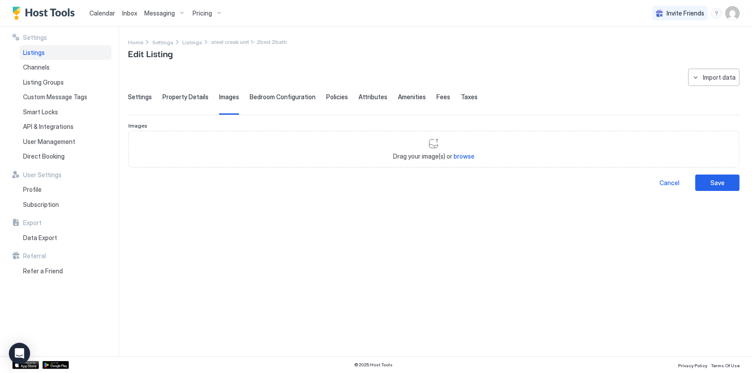
click at [343, 96] on div "Settings Property Details Images Bedroom Configuration Policies Attributes Amen…" at bounding box center [433, 104] width 611 height 22
click at [343, 95] on div "Settings Property Details Images Bedroom Configuration Policies Attributes Amen…" at bounding box center [433, 104] width 611 height 22
click at [423, 96] on div "Settings Property Details Images Bedroom Configuration Policies Attributes Amen…" at bounding box center [433, 104] width 611 height 22
drag, startPoint x: 399, startPoint y: 97, endPoint x: 443, endPoint y: 97, distance: 43.8
click at [402, 97] on span "Amenities" at bounding box center [412, 97] width 28 height 8
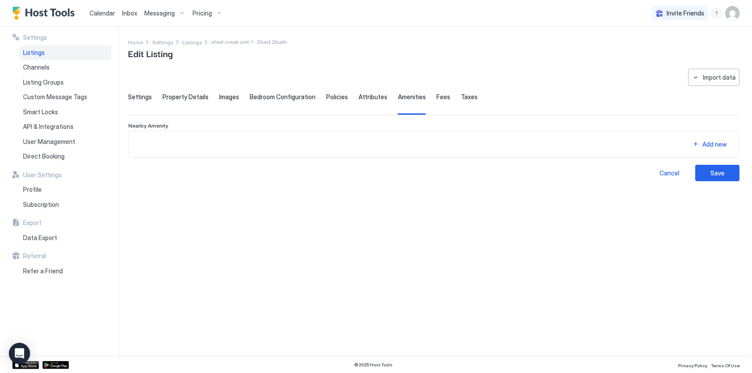
click at [436, 99] on span "Fees" at bounding box center [443, 97] width 14 height 8
click at [461, 99] on span "Taxes" at bounding box center [469, 97] width 17 height 8
drag, startPoint x: 31, startPoint y: 58, endPoint x: 57, endPoint y: 66, distance: 27.4
click at [31, 58] on div "Listings" at bounding box center [65, 52] width 92 height 15
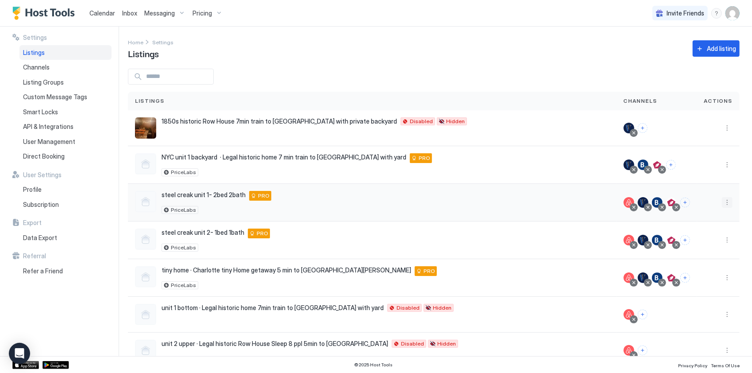
click at [722, 206] on button "More options" at bounding box center [727, 202] width 11 height 11
click at [713, 269] on span "Airbnb Settings" at bounding box center [699, 270] width 39 height 7
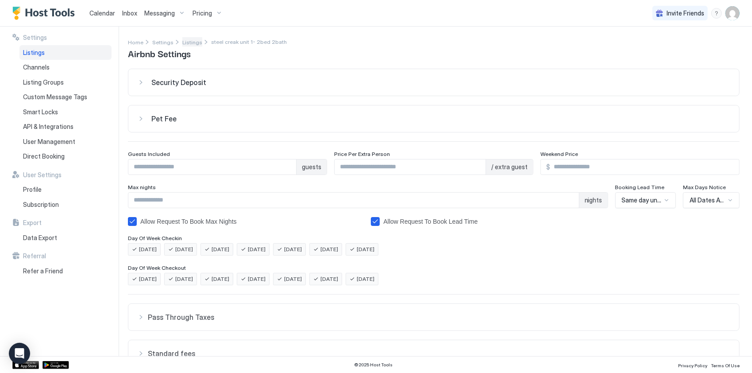
click at [184, 45] on span "Listings" at bounding box center [192, 42] width 20 height 7
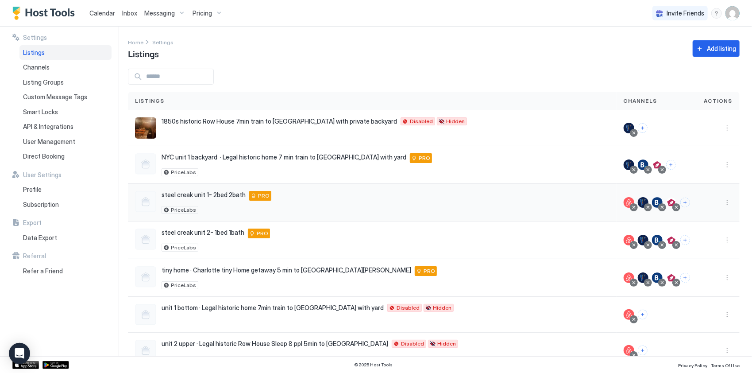
click at [730, 204] on div at bounding box center [718, 203] width 42 height 38
click at [722, 202] on button "More options" at bounding box center [727, 202] width 11 height 11
click at [699, 240] on span "Listing Settings" at bounding box center [700, 242] width 39 height 7
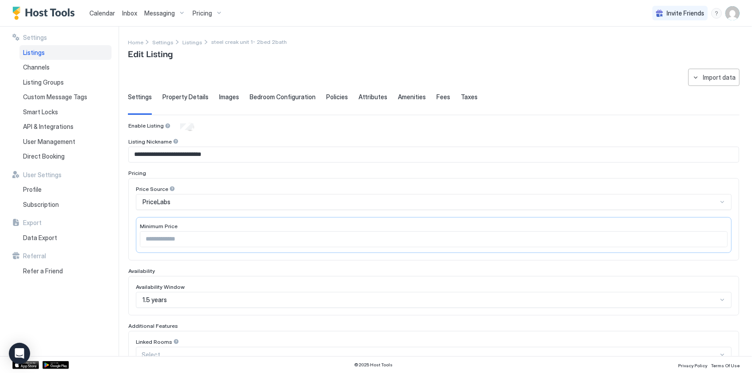
click at [176, 239] on input "***" at bounding box center [433, 238] width 587 height 15
click at [180, 236] on input "***" at bounding box center [433, 238] width 587 height 15
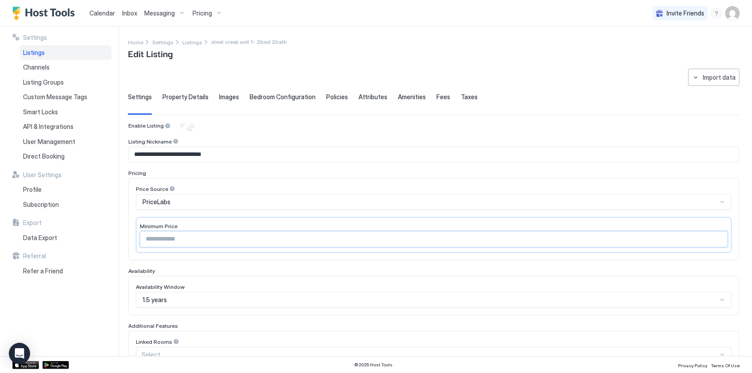
click at [182, 199] on div "PriceLabs" at bounding box center [429, 202] width 575 height 8
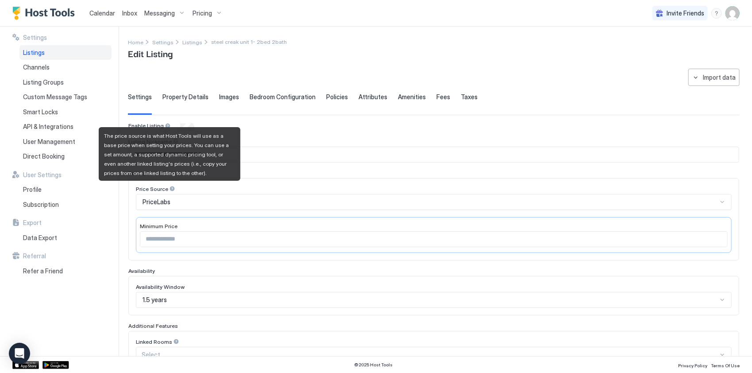
click at [169, 188] on div at bounding box center [172, 188] width 6 height 6
click at [162, 198] on span "PriceLabs" at bounding box center [156, 202] width 28 height 8
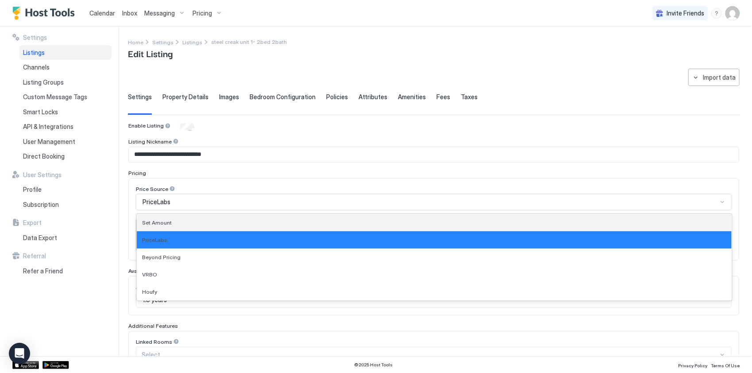
click at [149, 219] on span "Set Amount" at bounding box center [157, 222] width 30 height 7
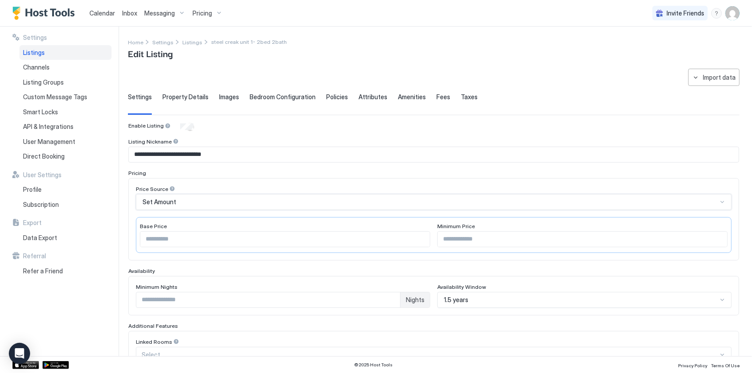
click at [179, 206] on div "Set Amount" at bounding box center [433, 202] width 595 height 16
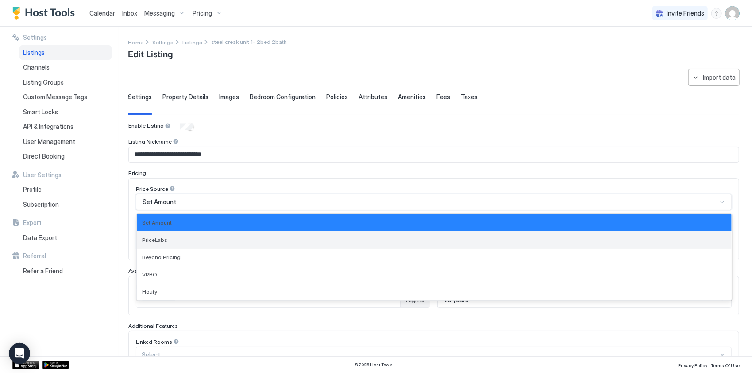
click at [146, 239] on span "PriceLabs" at bounding box center [154, 239] width 25 height 7
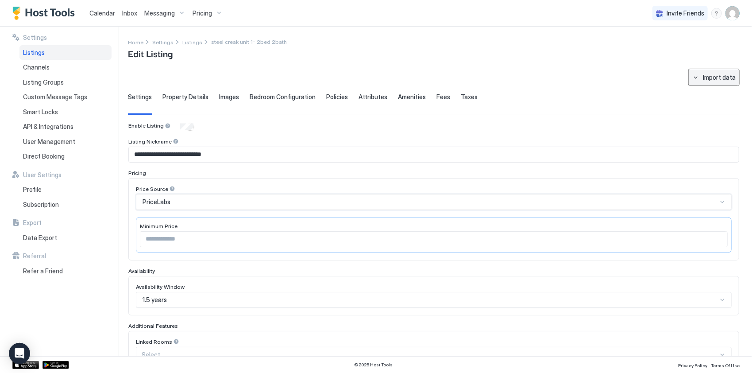
click at [701, 81] on button "Import data" at bounding box center [713, 77] width 51 height 17
click at [605, 92] on div at bounding box center [376, 186] width 752 height 373
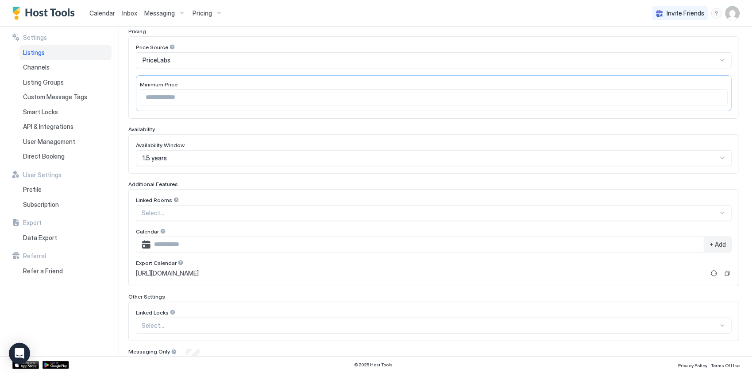
scroll to position [173, 0]
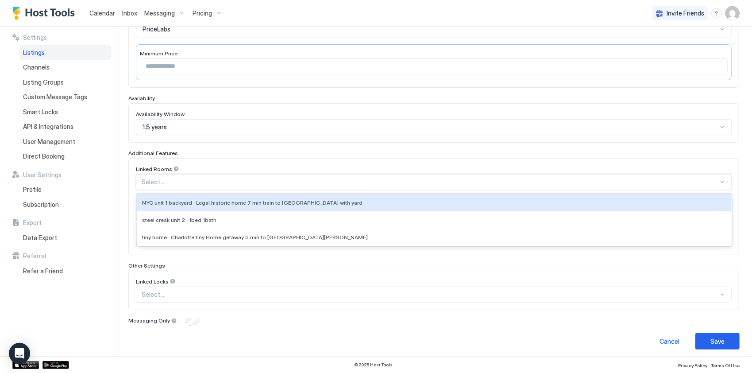
click at [643, 178] on div at bounding box center [430, 182] width 576 height 8
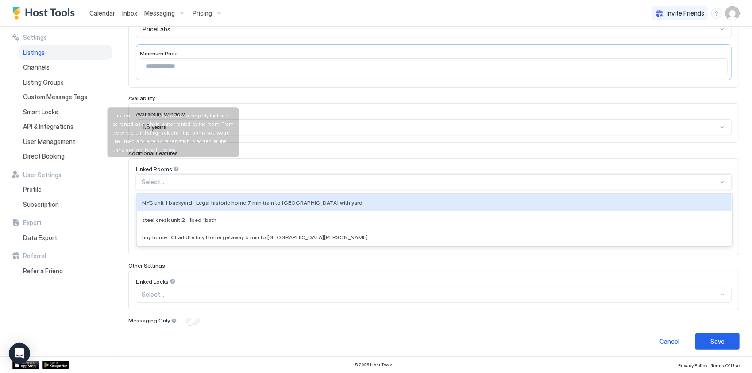
click at [173, 165] on div at bounding box center [176, 168] width 6 height 6
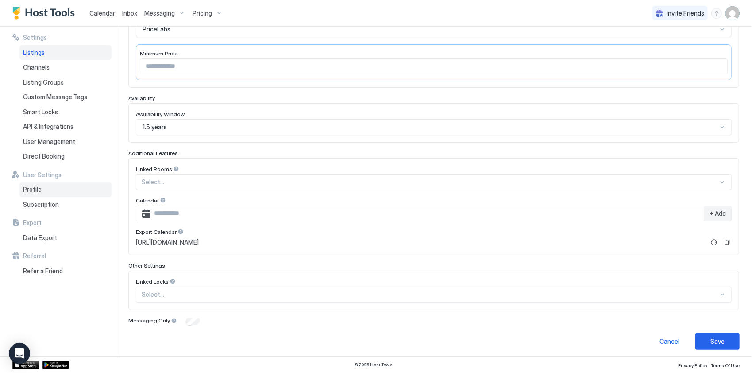
click at [110, 184] on div "Profile" at bounding box center [65, 189] width 92 height 15
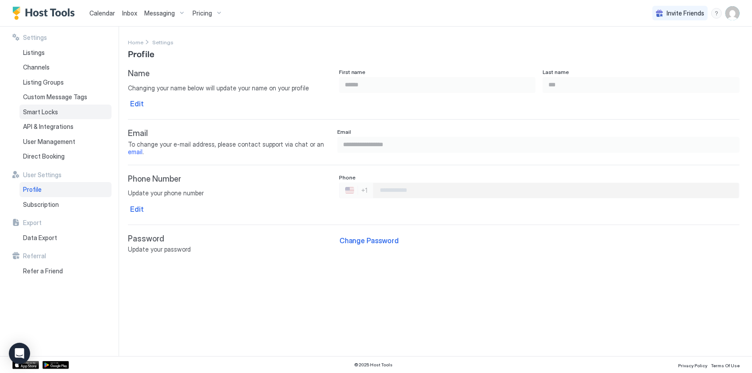
click at [69, 105] on div "Smart Locks" at bounding box center [65, 111] width 92 height 15
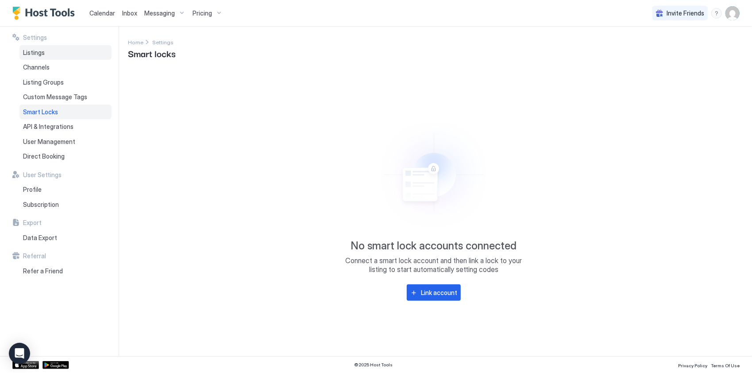
click at [76, 50] on div "Listings" at bounding box center [65, 52] width 92 height 15
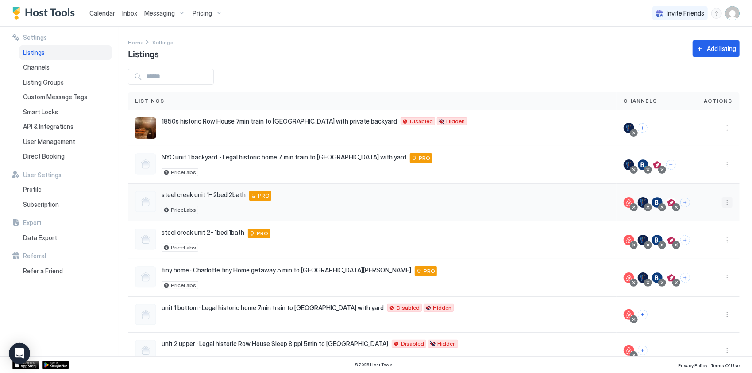
click at [722, 203] on button "More options" at bounding box center [727, 202] width 11 height 11
click at [692, 240] on span "Listing Settings" at bounding box center [700, 242] width 39 height 7
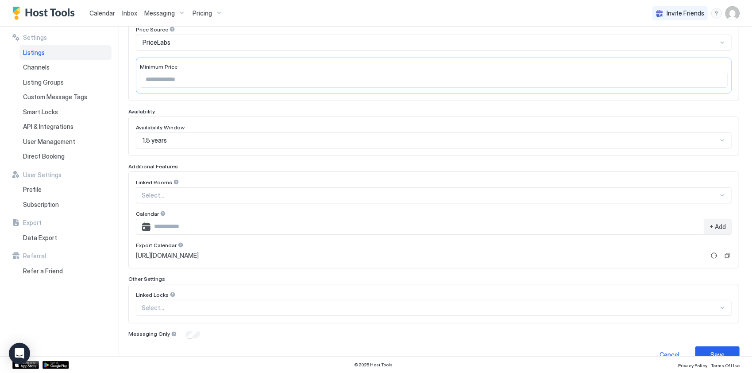
scroll to position [173, 0]
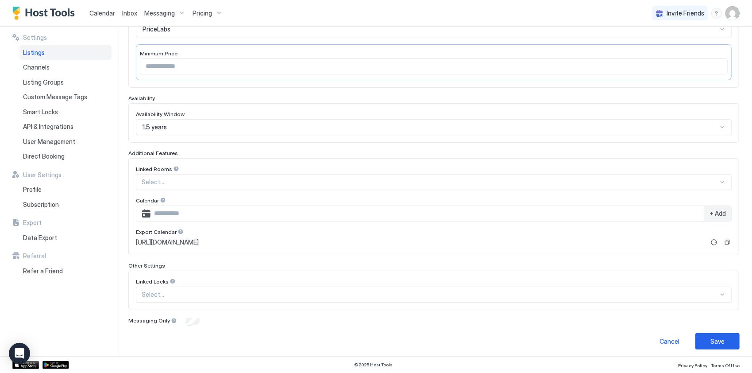
click at [98, 11] on span "Calendar" at bounding box center [102, 13] width 26 height 8
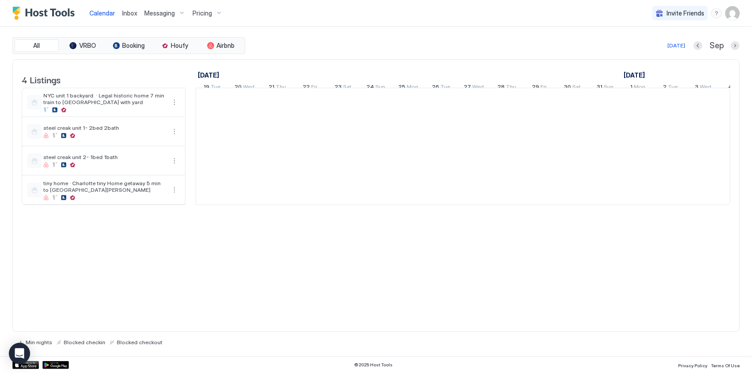
scroll to position [0, 492]
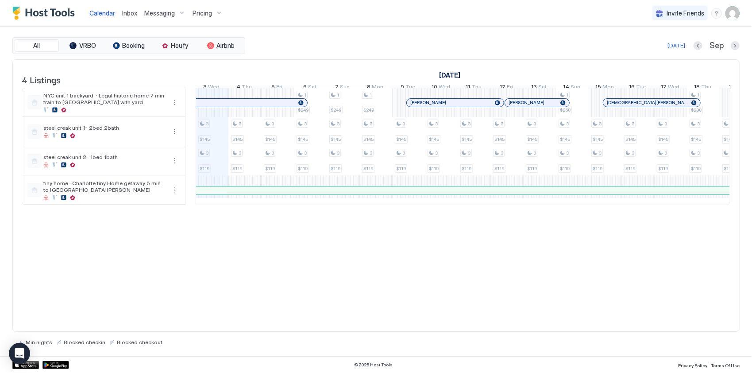
click at [98, 11] on span "Calendar" at bounding box center [102, 13] width 26 height 8
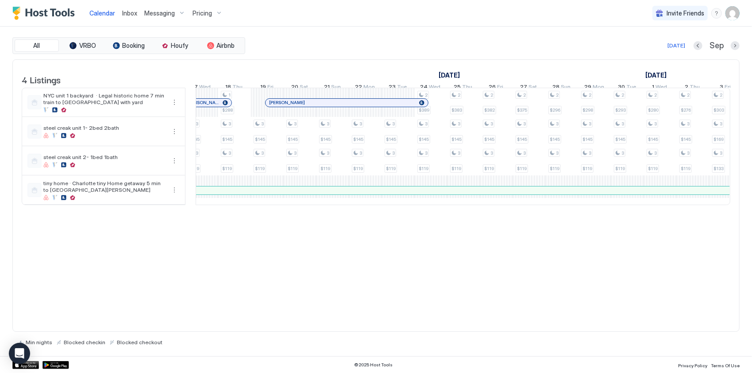
scroll to position [0, 0]
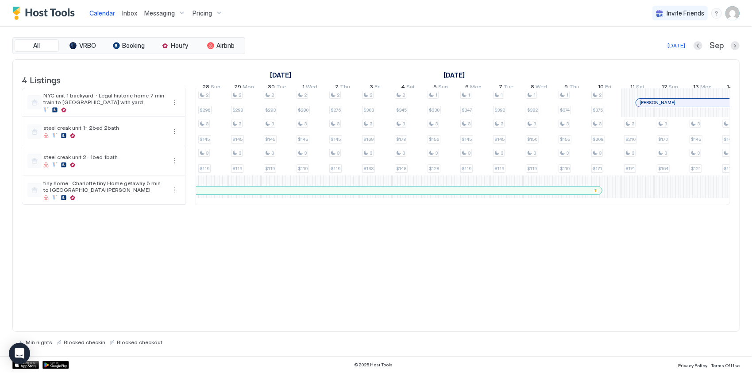
click at [732, 12] on img "User profile" at bounding box center [732, 13] width 14 height 14
click at [662, 53] on span "Settings" at bounding box center [653, 50] width 24 height 8
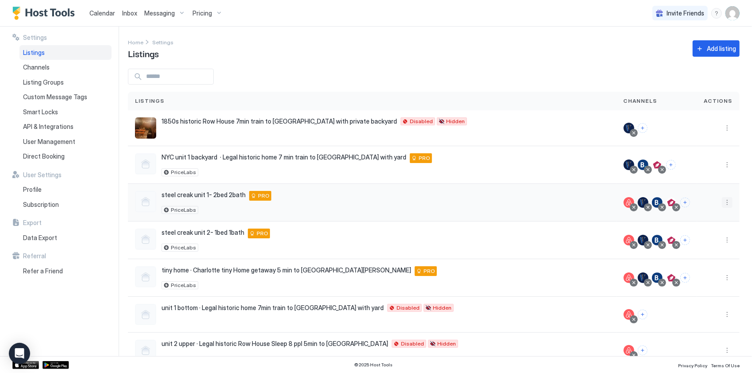
click at [722, 201] on button "More options" at bounding box center [727, 202] width 11 height 11
click at [696, 240] on span "Listing Settings" at bounding box center [700, 242] width 39 height 7
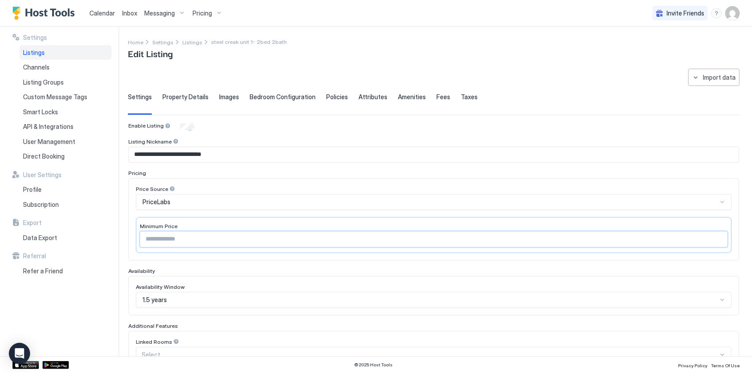
click at [165, 231] on input "***" at bounding box center [433, 238] width 587 height 15
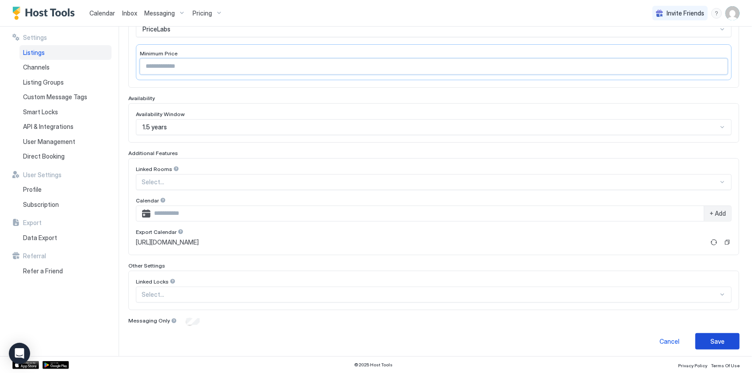
type input "***"
click at [712, 336] on div "Save" at bounding box center [717, 340] width 14 height 9
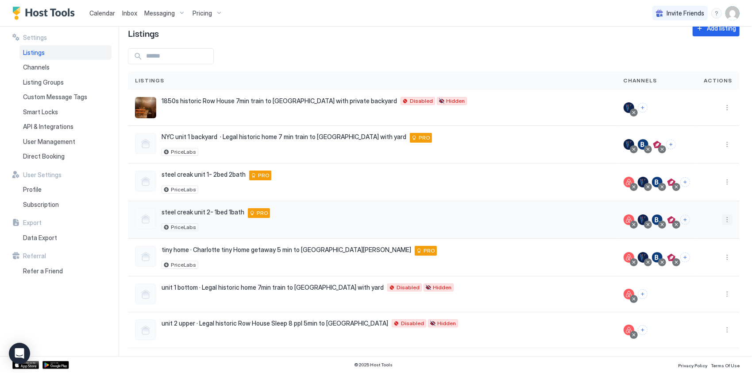
click at [722, 215] on button "More options" at bounding box center [727, 219] width 11 height 11
drag, startPoint x: 697, startPoint y: 254, endPoint x: 295, endPoint y: 255, distance: 402.6
click at [697, 254] on div "Listing Settings" at bounding box center [698, 259] width 61 height 14
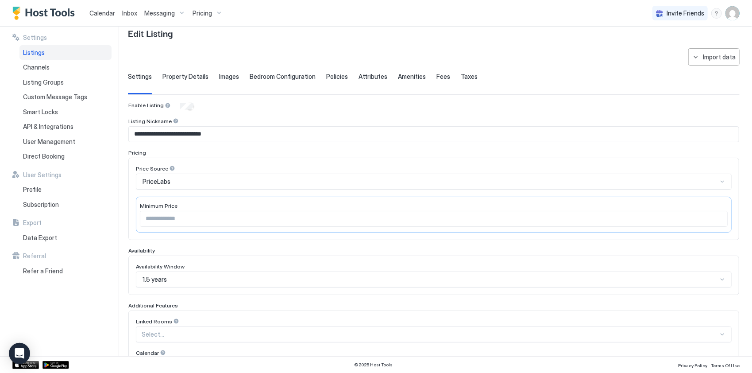
click at [170, 211] on input "***" at bounding box center [433, 218] width 587 height 15
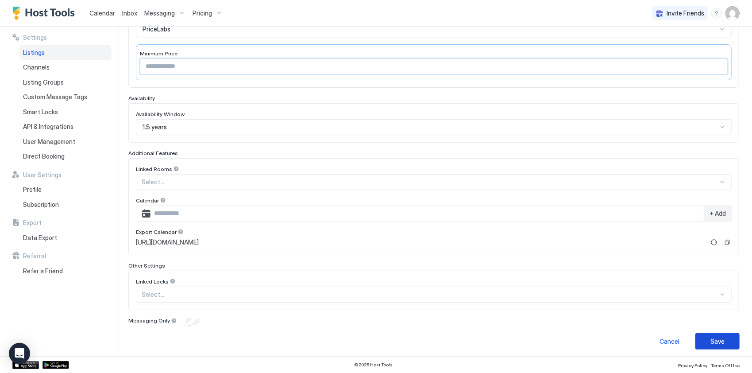
type input "**"
click at [710, 339] on div "Save" at bounding box center [717, 340] width 14 height 9
